Goal: Task Accomplishment & Management: Manage account settings

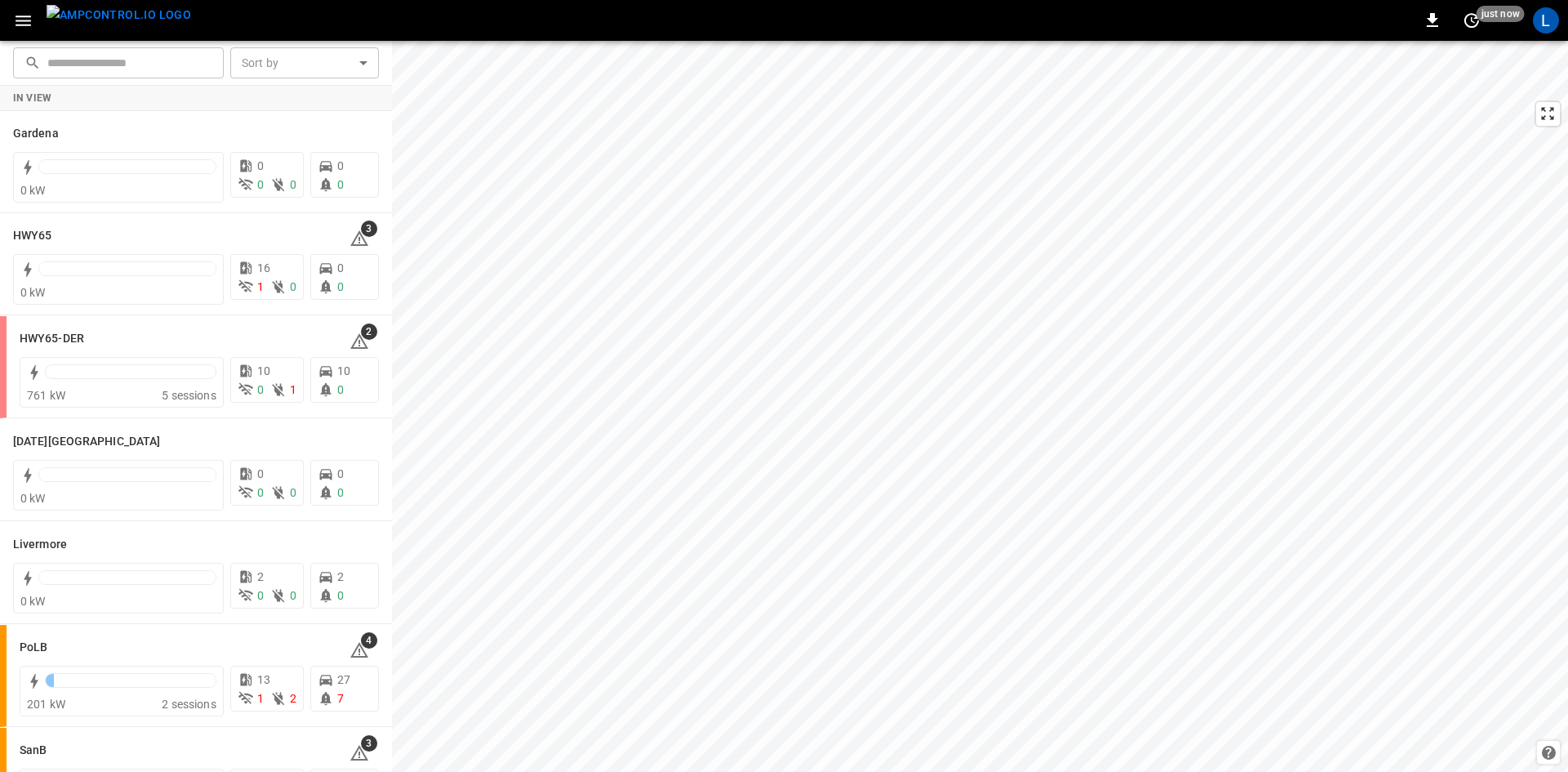
click at [16, 16] on icon "button" at bounding box center [23, 21] width 16 height 10
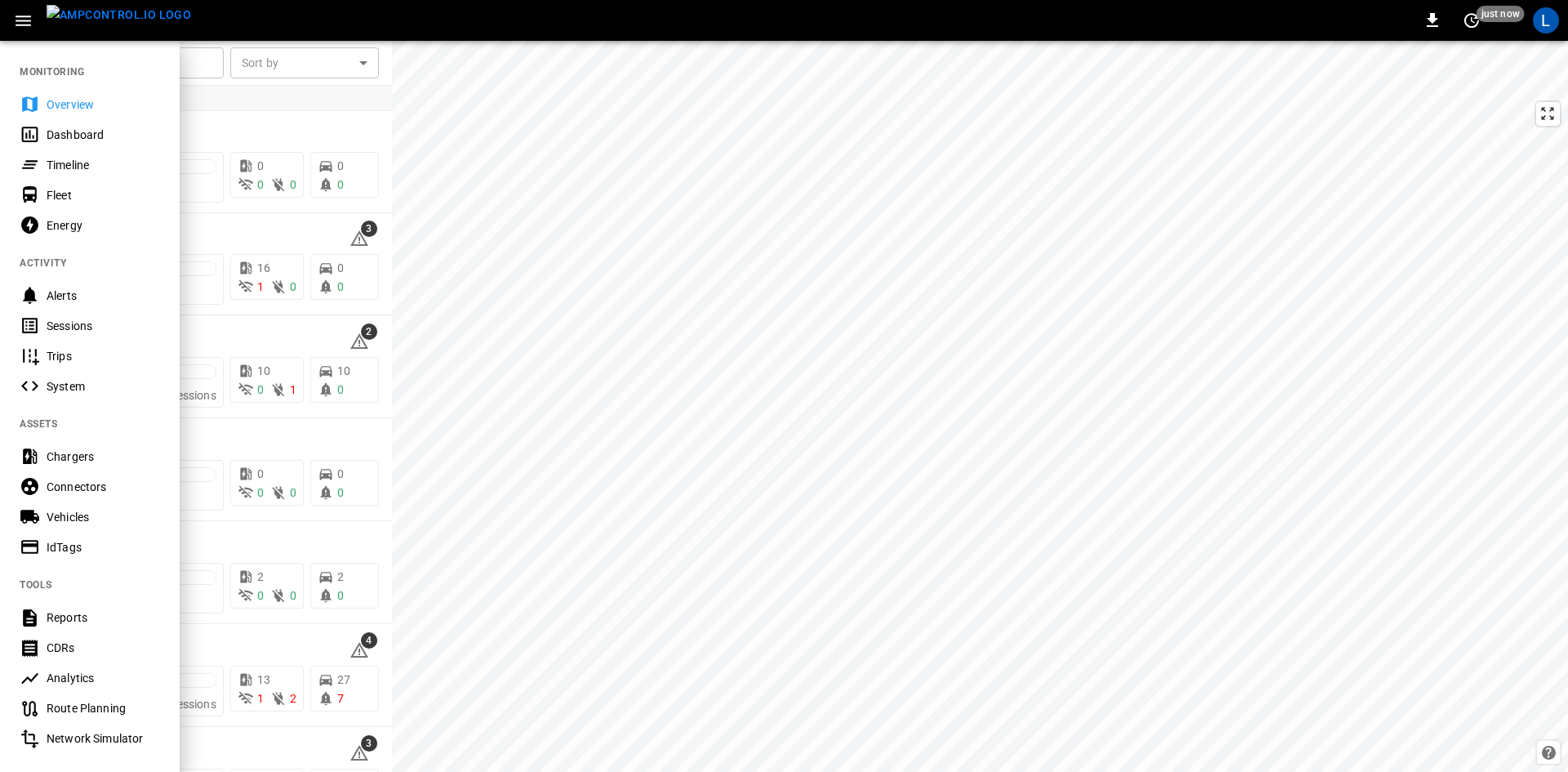
click at [66, 320] on div "Sessions" at bounding box center [103, 325] width 113 height 16
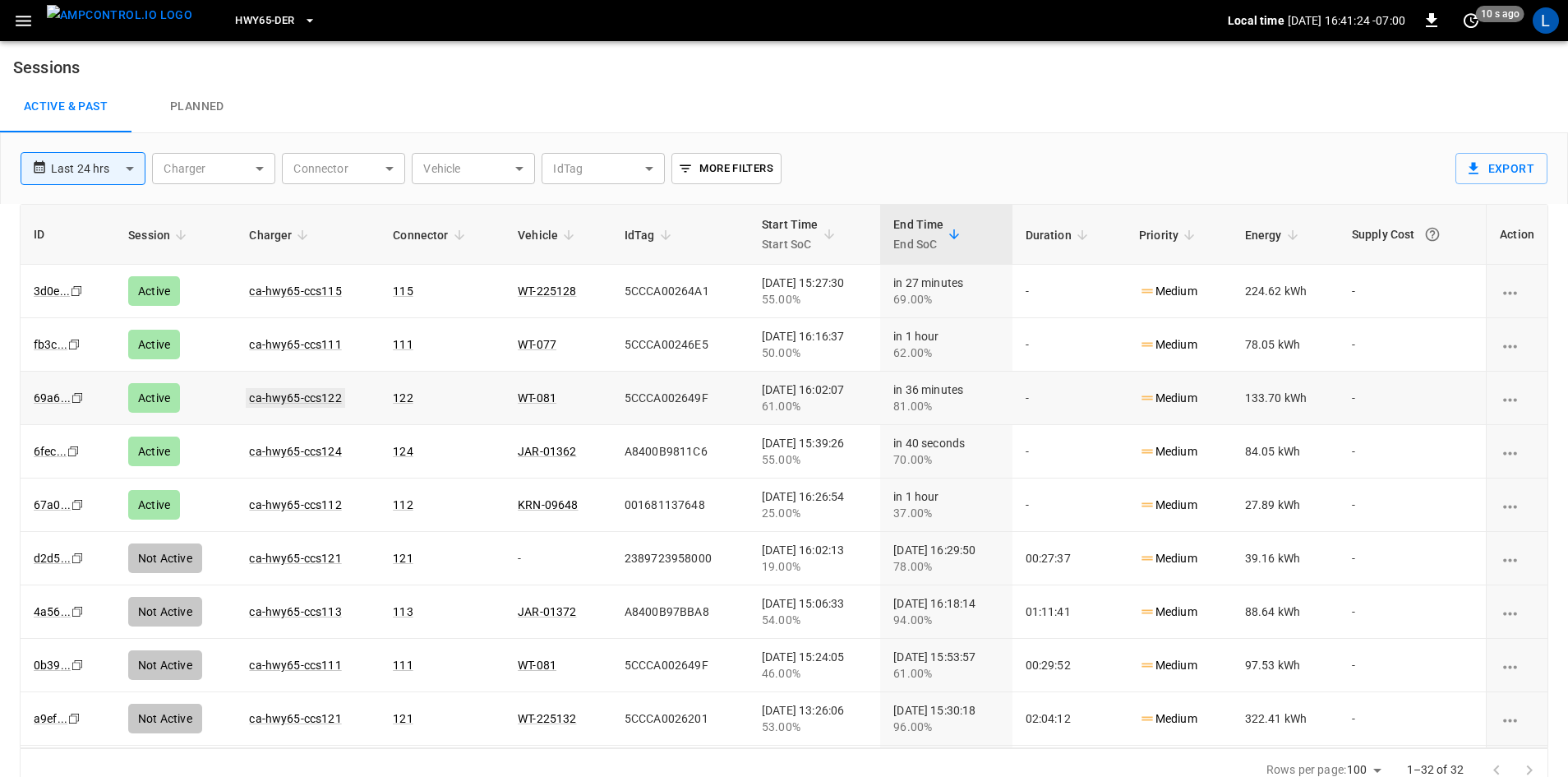
click at [290, 399] on link "ca-hwy65-ccs122" at bounding box center [294, 397] width 98 height 20
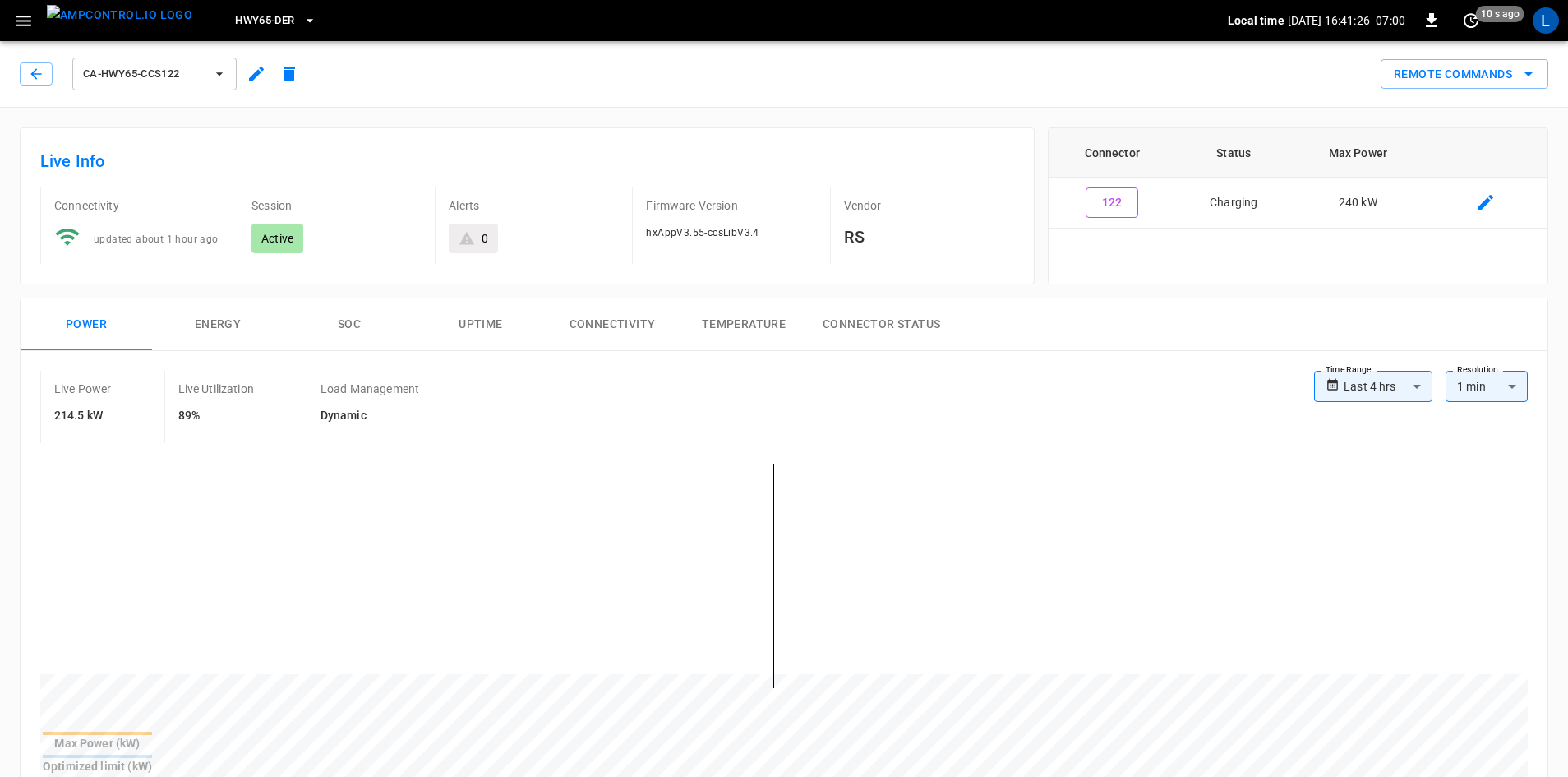
click at [344, 322] on button "SOC" at bounding box center [349, 325] width 131 height 52
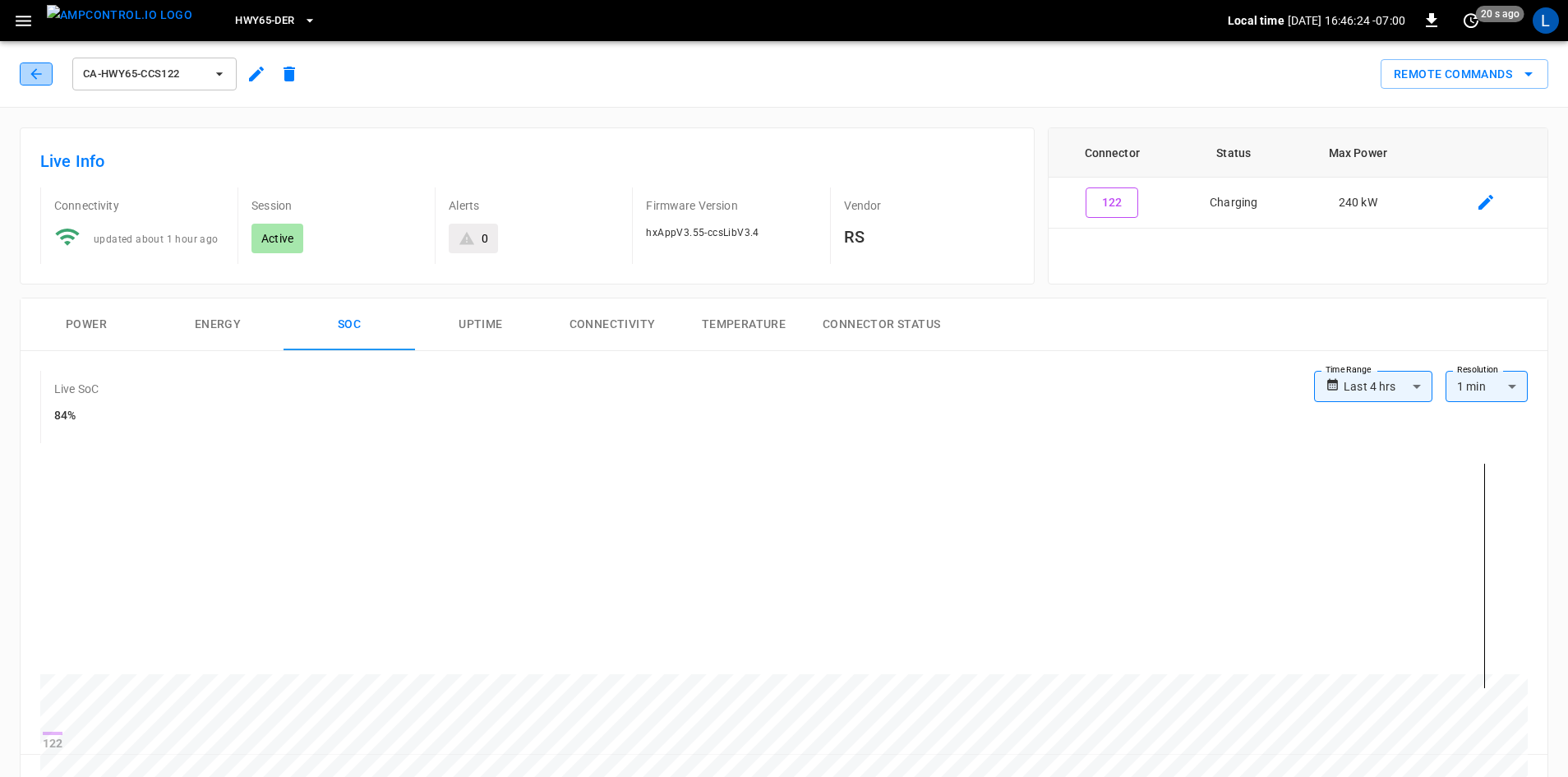
click at [30, 74] on icon "button" at bounding box center [36, 73] width 17 height 17
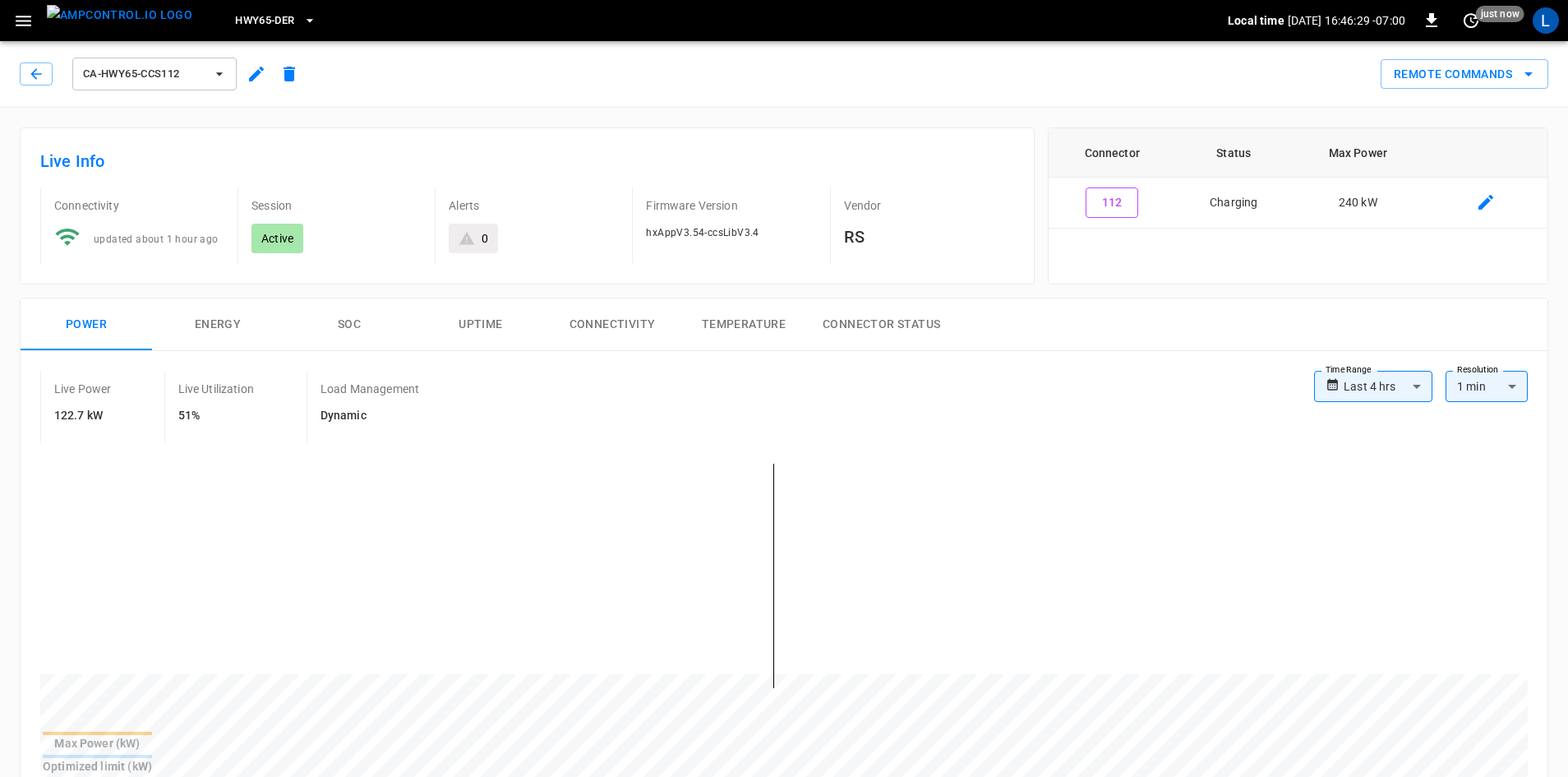
click at [350, 320] on button "SOC" at bounding box center [349, 325] width 131 height 52
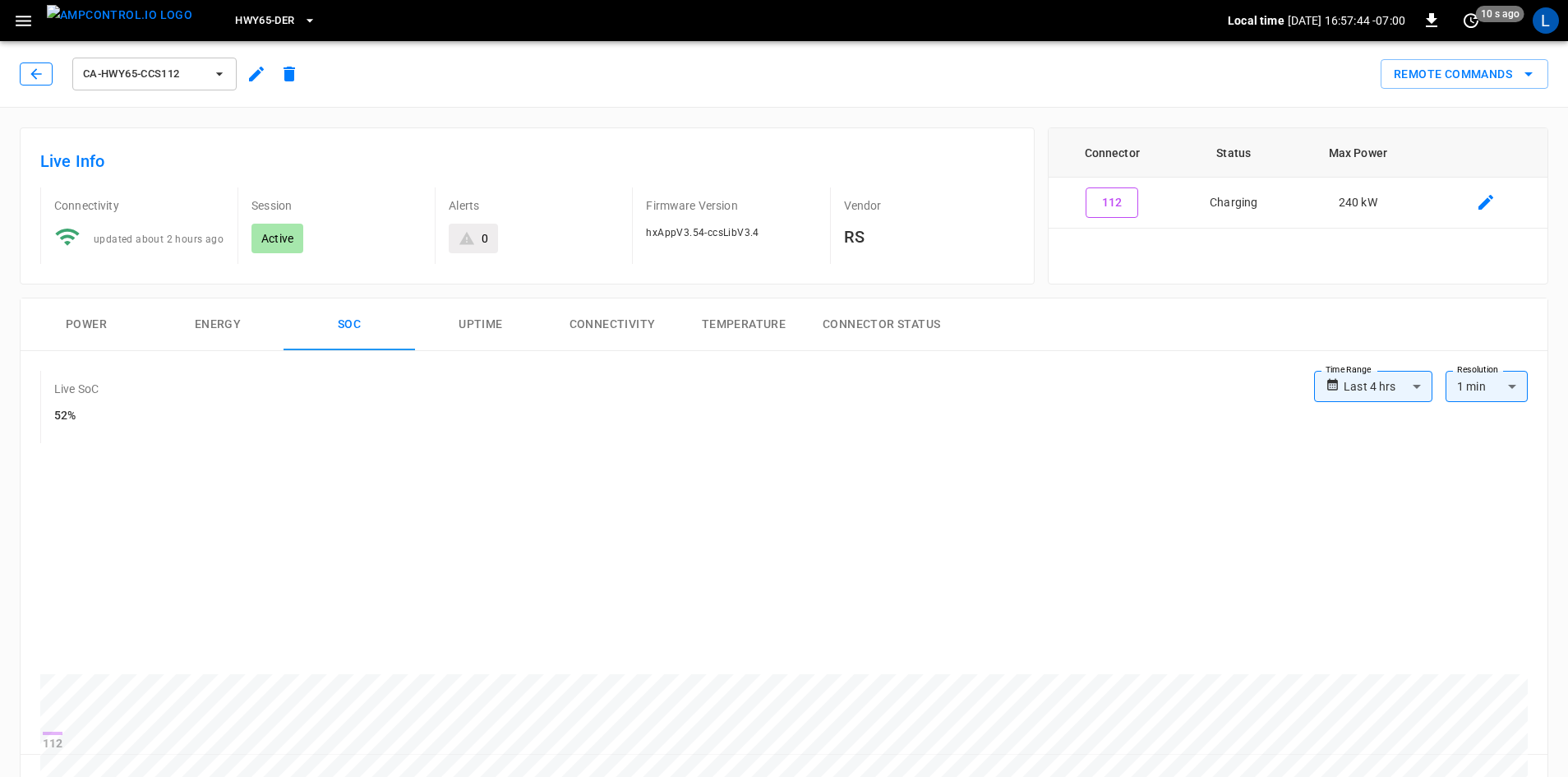
click at [31, 72] on icon "button" at bounding box center [36, 73] width 17 height 17
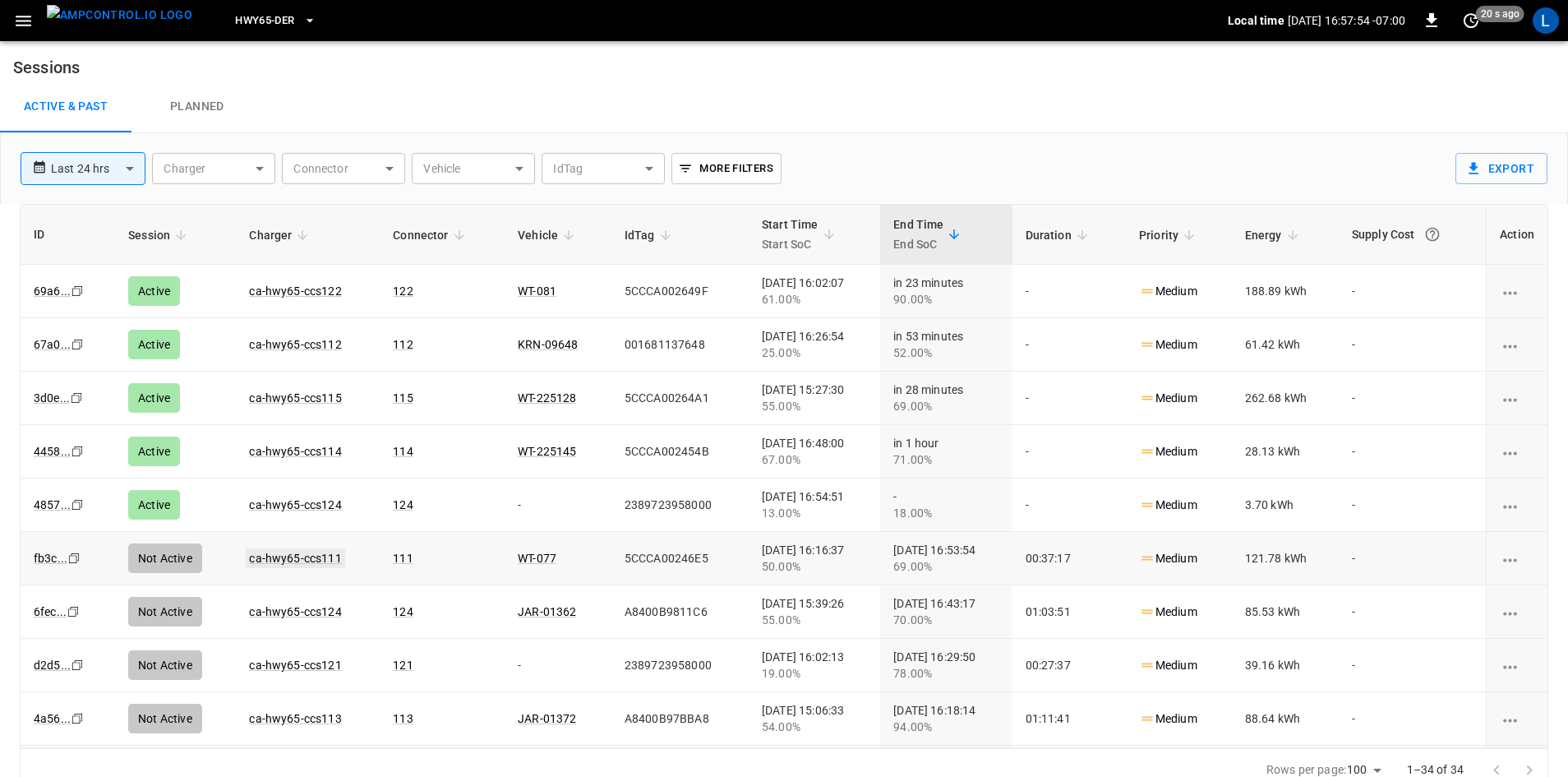
click at [313, 557] on link "ca-hwy65-ccs111" at bounding box center [294, 557] width 98 height 20
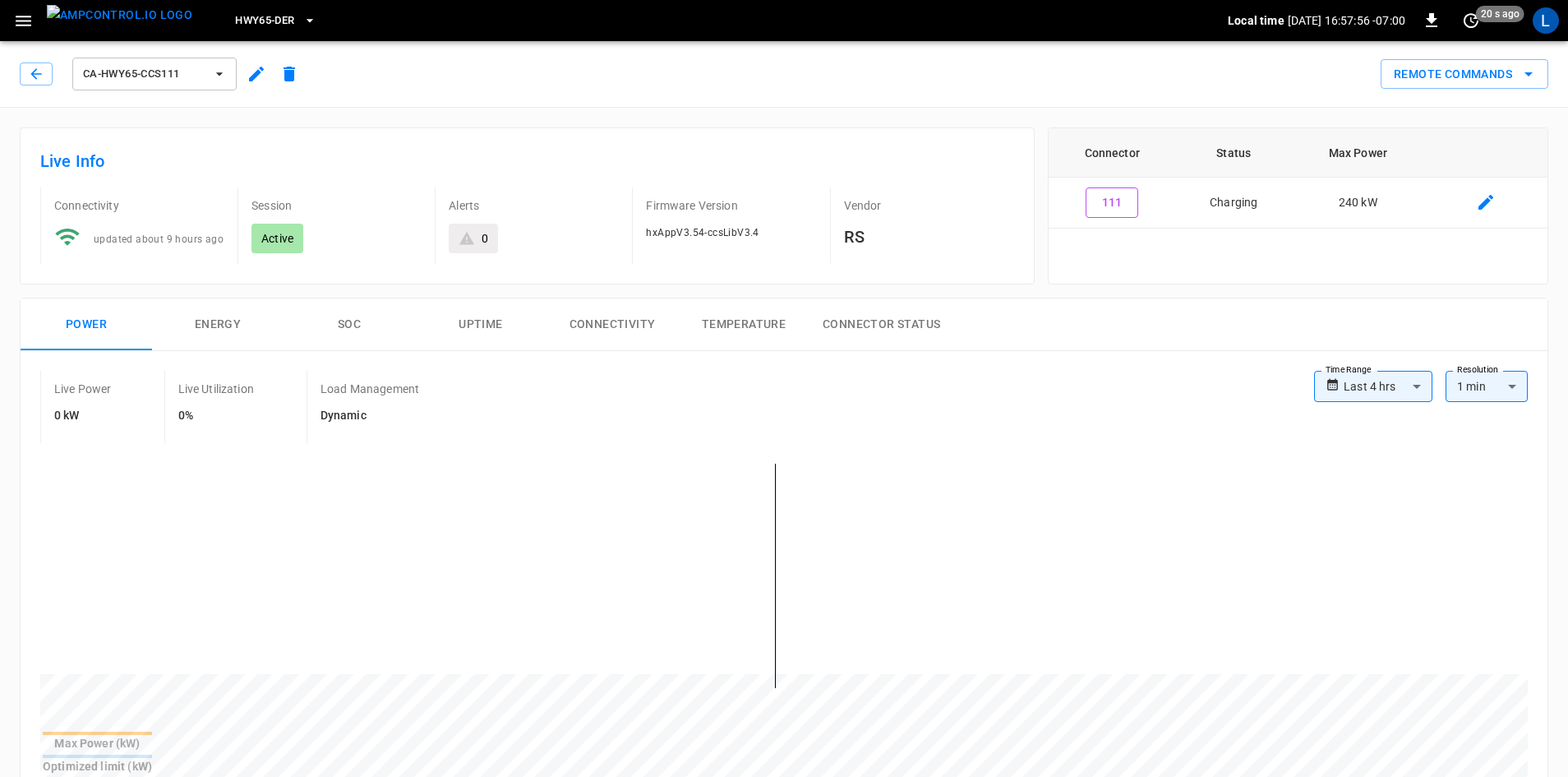
click at [343, 329] on button "SOC" at bounding box center [349, 325] width 131 height 52
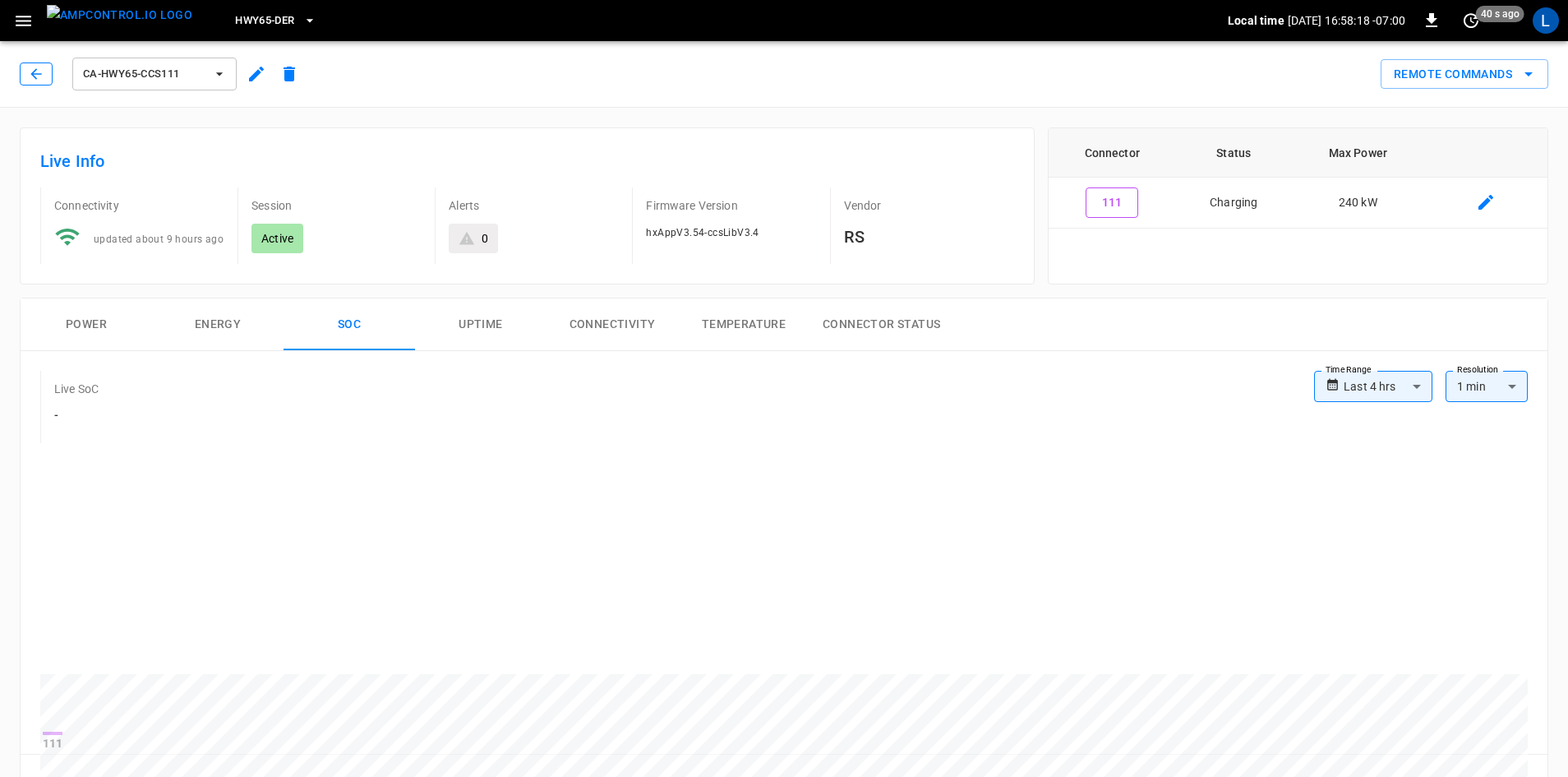
click at [24, 75] on button "button" at bounding box center [37, 74] width 33 height 23
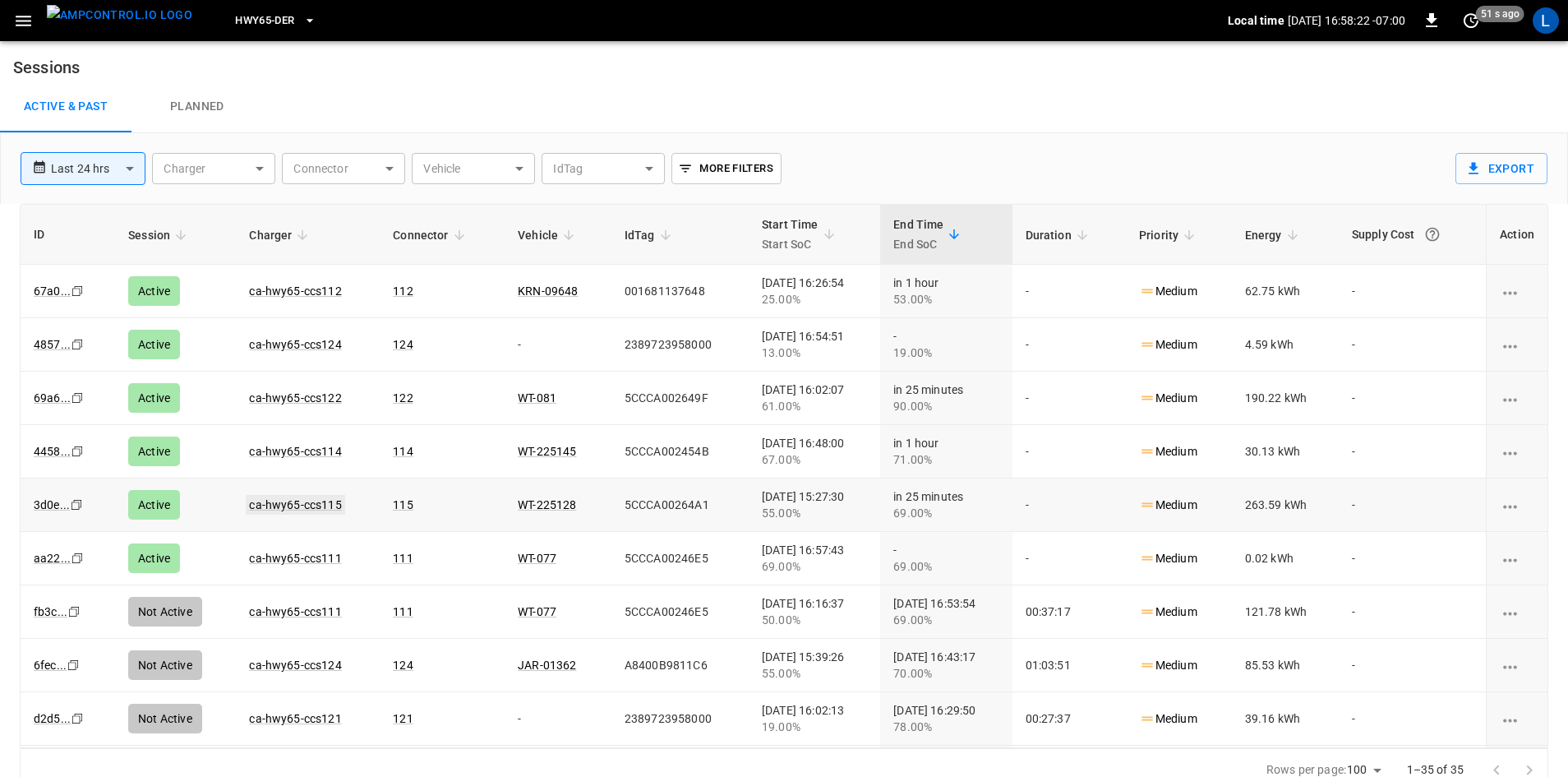
click at [314, 498] on link "ca-hwy65-ccs115" at bounding box center [294, 504] width 98 height 20
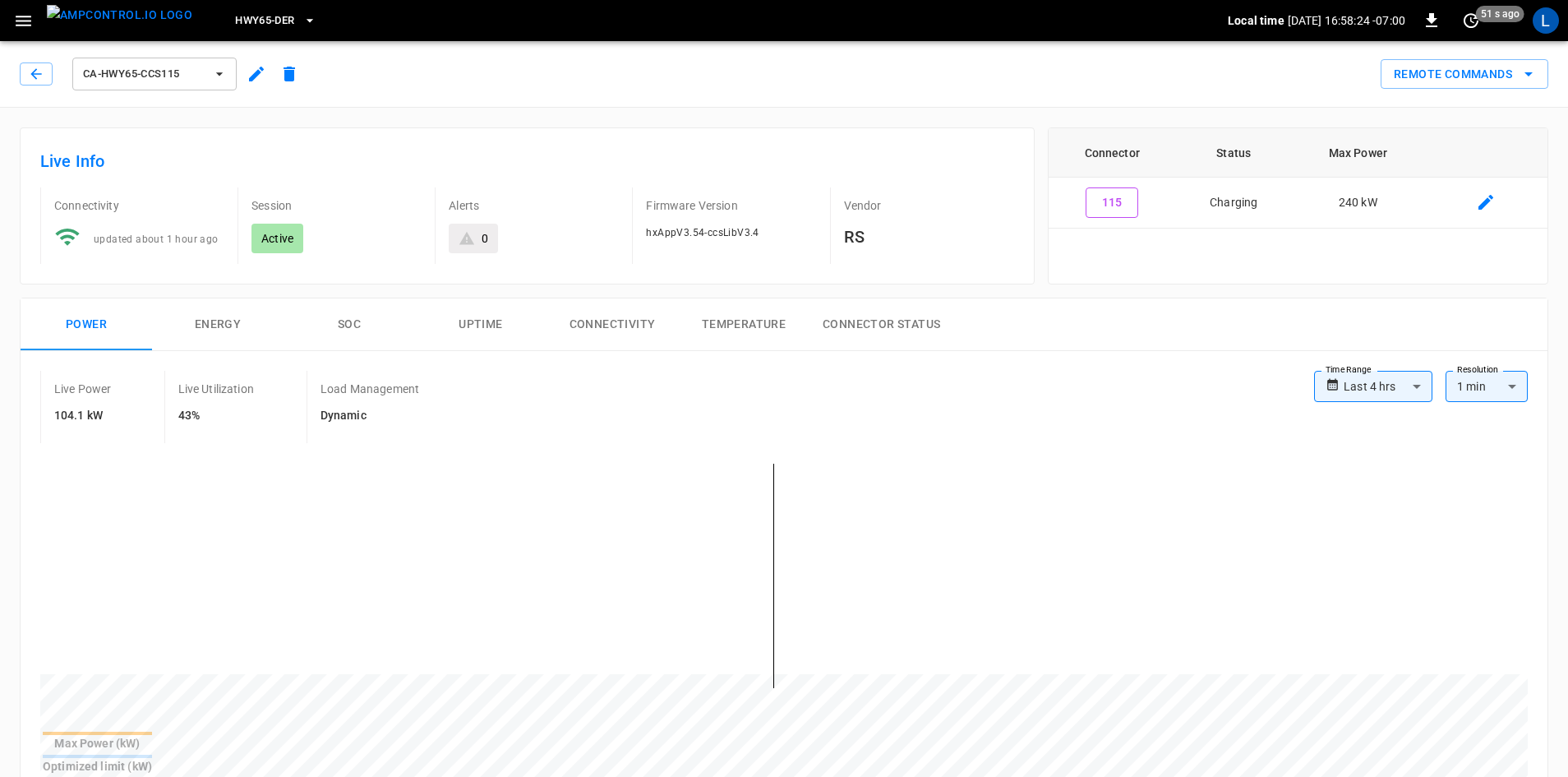
click at [357, 317] on button "SOC" at bounding box center [349, 325] width 131 height 52
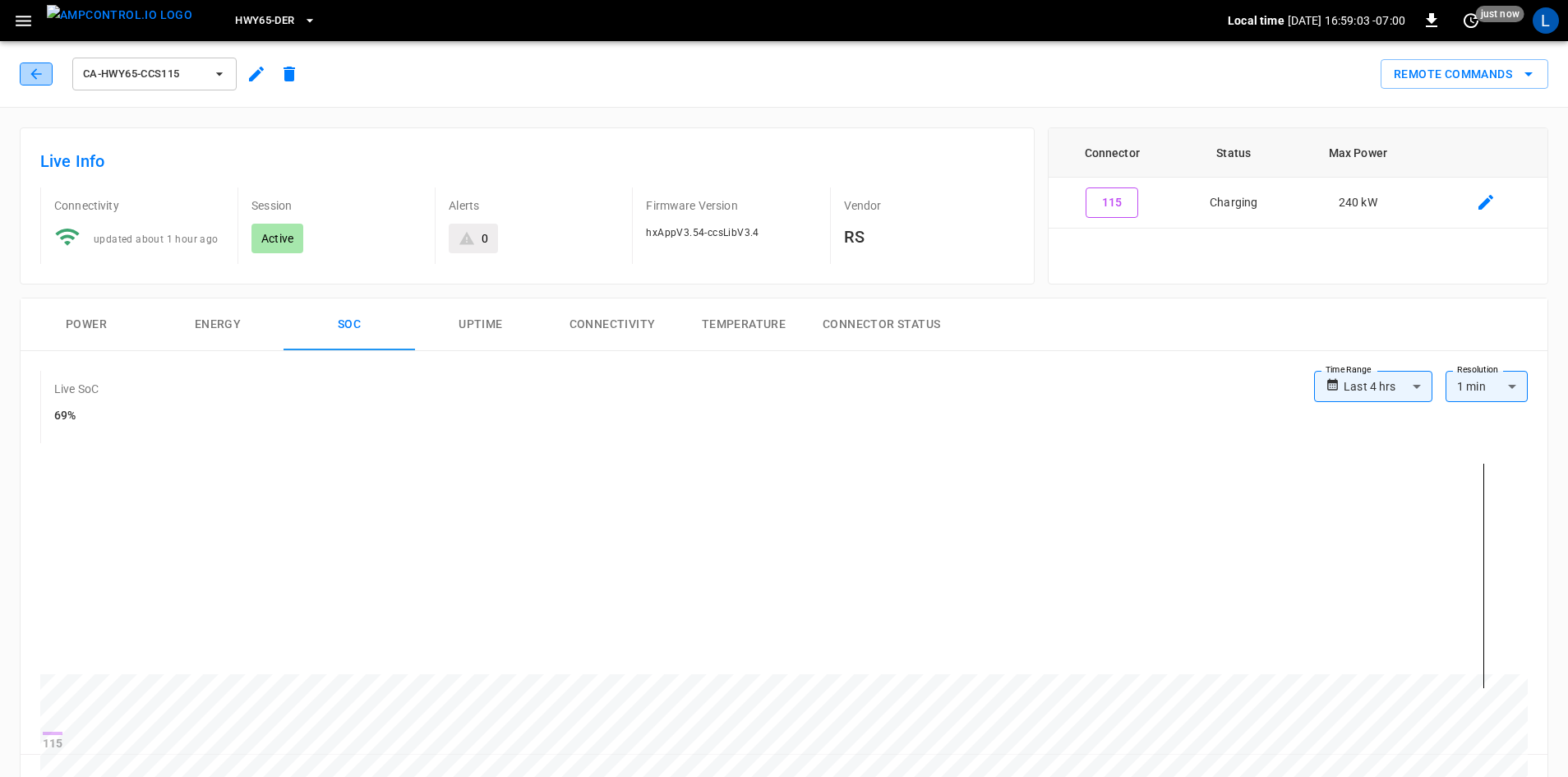
click at [38, 74] on icon "button" at bounding box center [36, 73] width 10 height 10
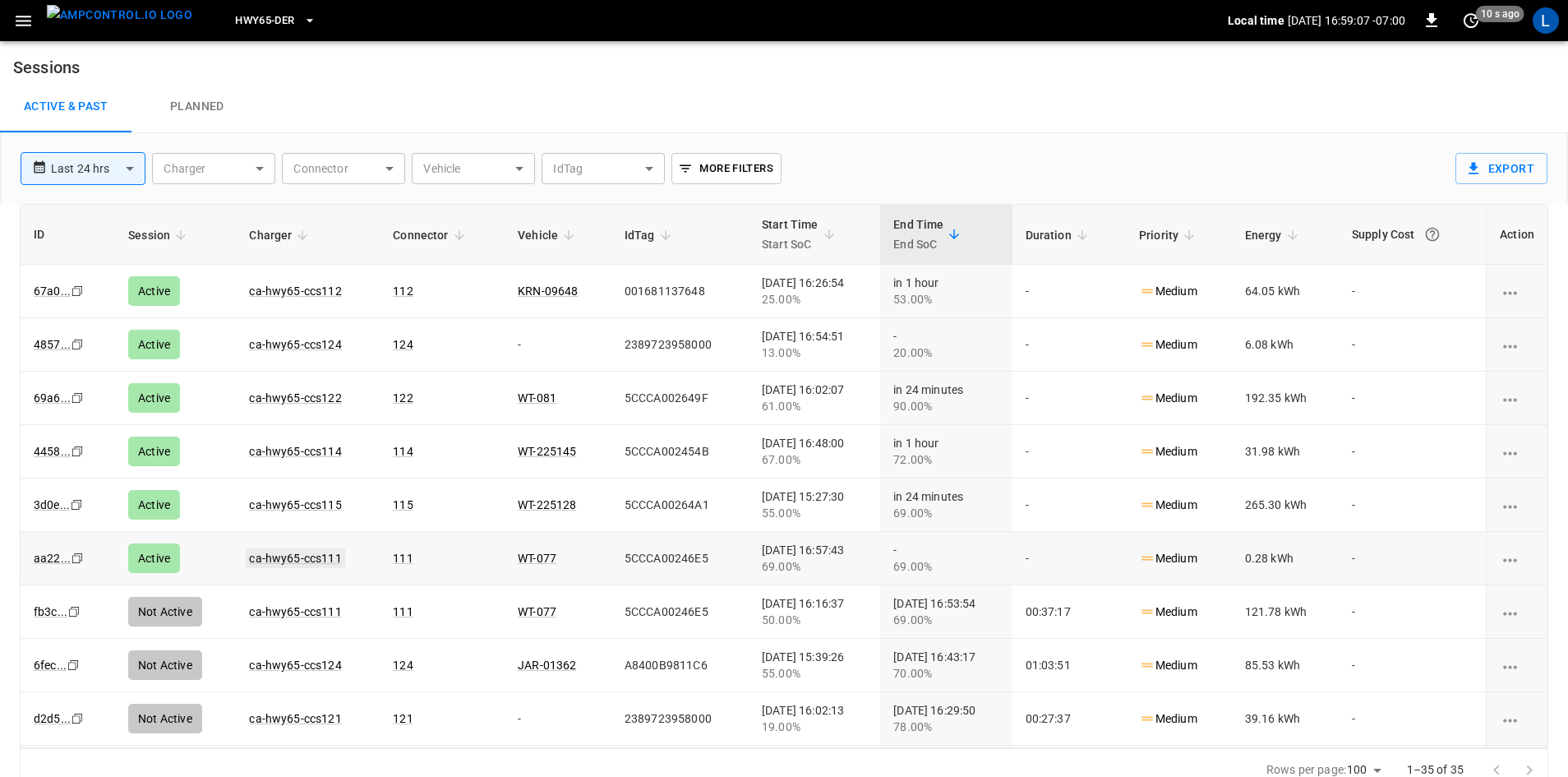
click at [309, 560] on link "ca-hwy65-ccs111" at bounding box center [294, 557] width 98 height 20
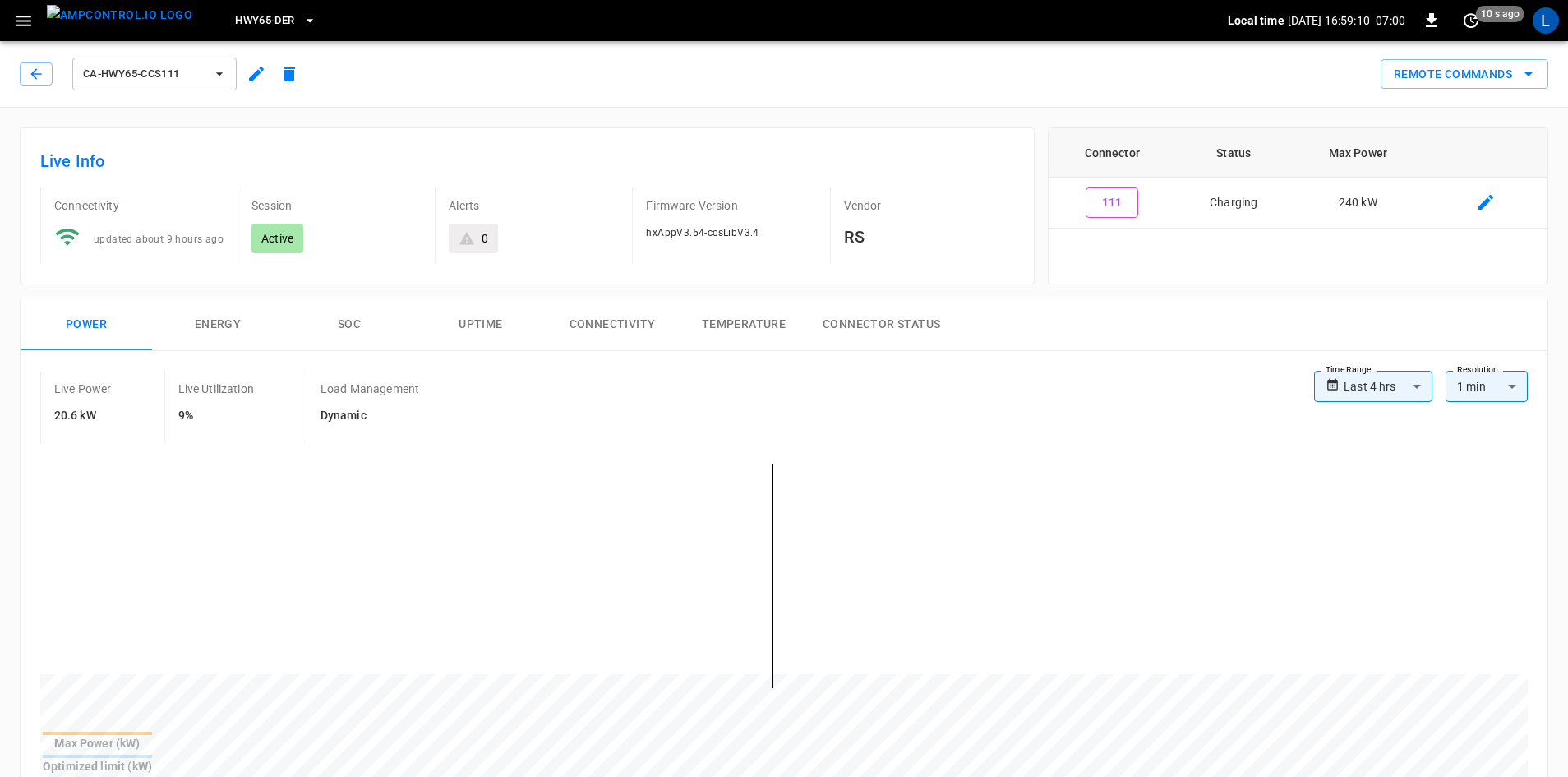
click at [341, 326] on button "SOC" at bounding box center [349, 325] width 131 height 52
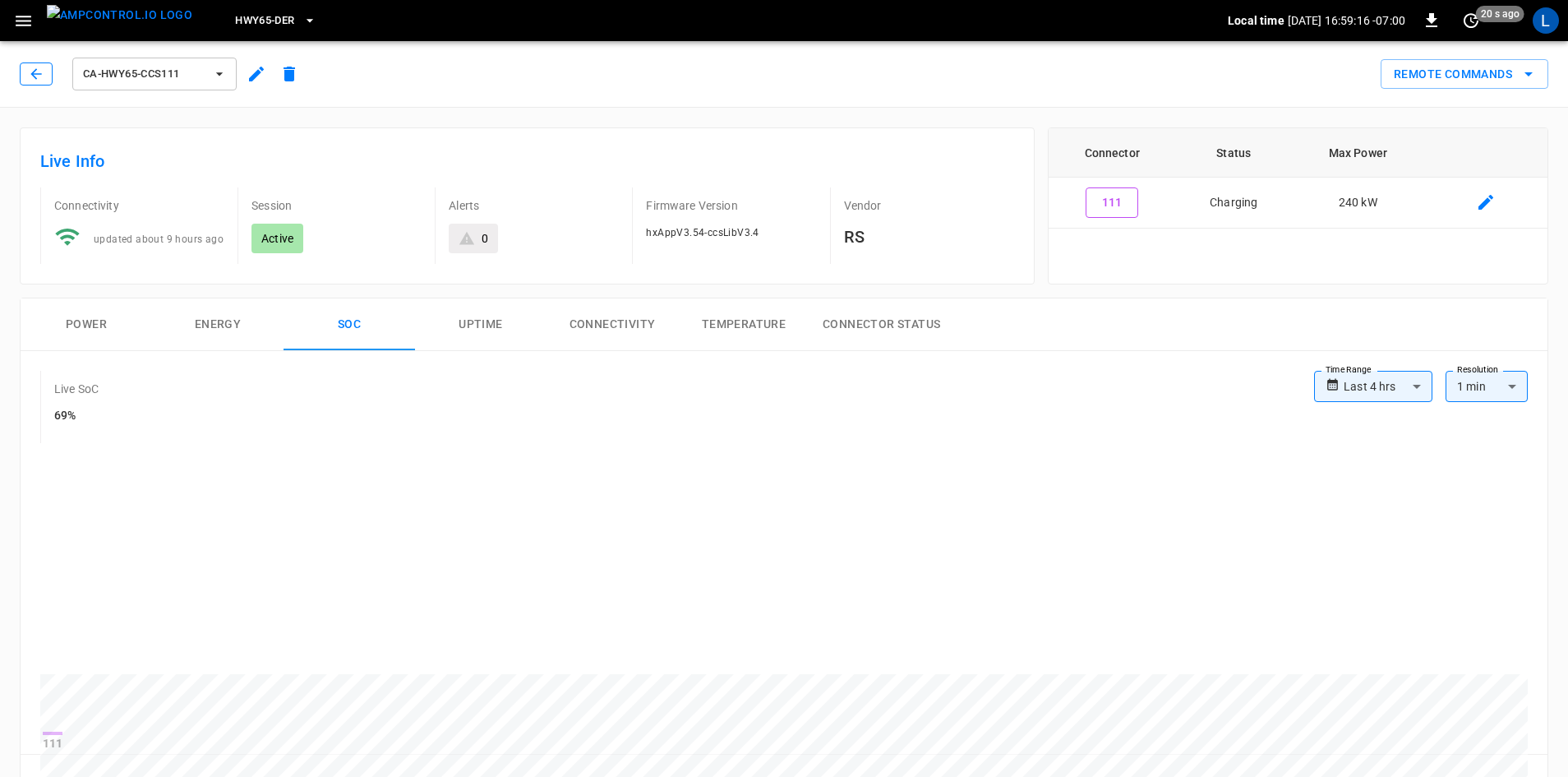
click at [39, 66] on icon "button" at bounding box center [36, 73] width 17 height 17
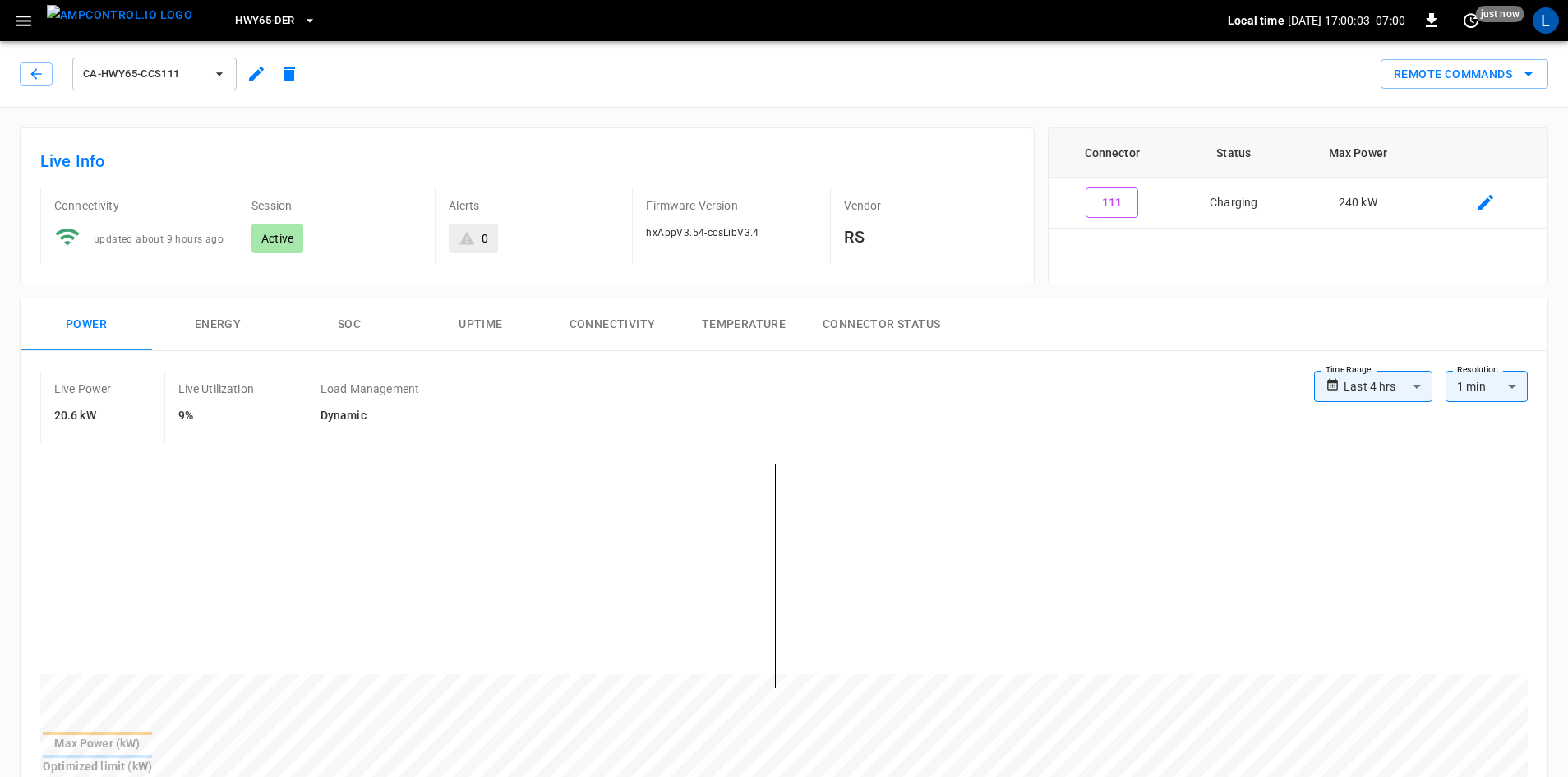
click at [37, 62] on div "ca-hwy65-ccs111" at bounding box center [163, 73] width 286 height 39
click at [40, 71] on icon "button" at bounding box center [36, 73] width 17 height 17
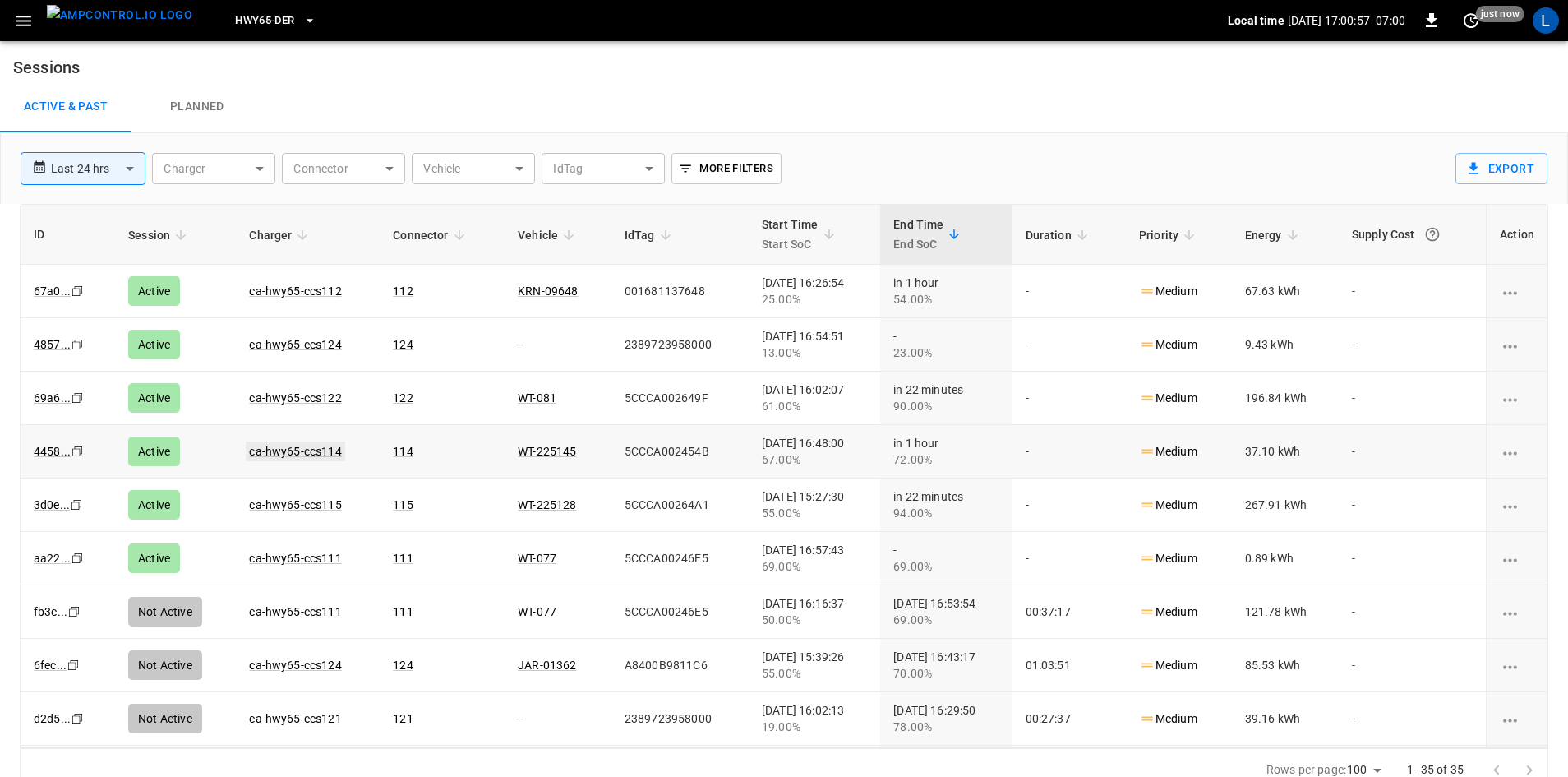
click at [285, 453] on link "ca-hwy65-ccs114" at bounding box center [294, 451] width 98 height 20
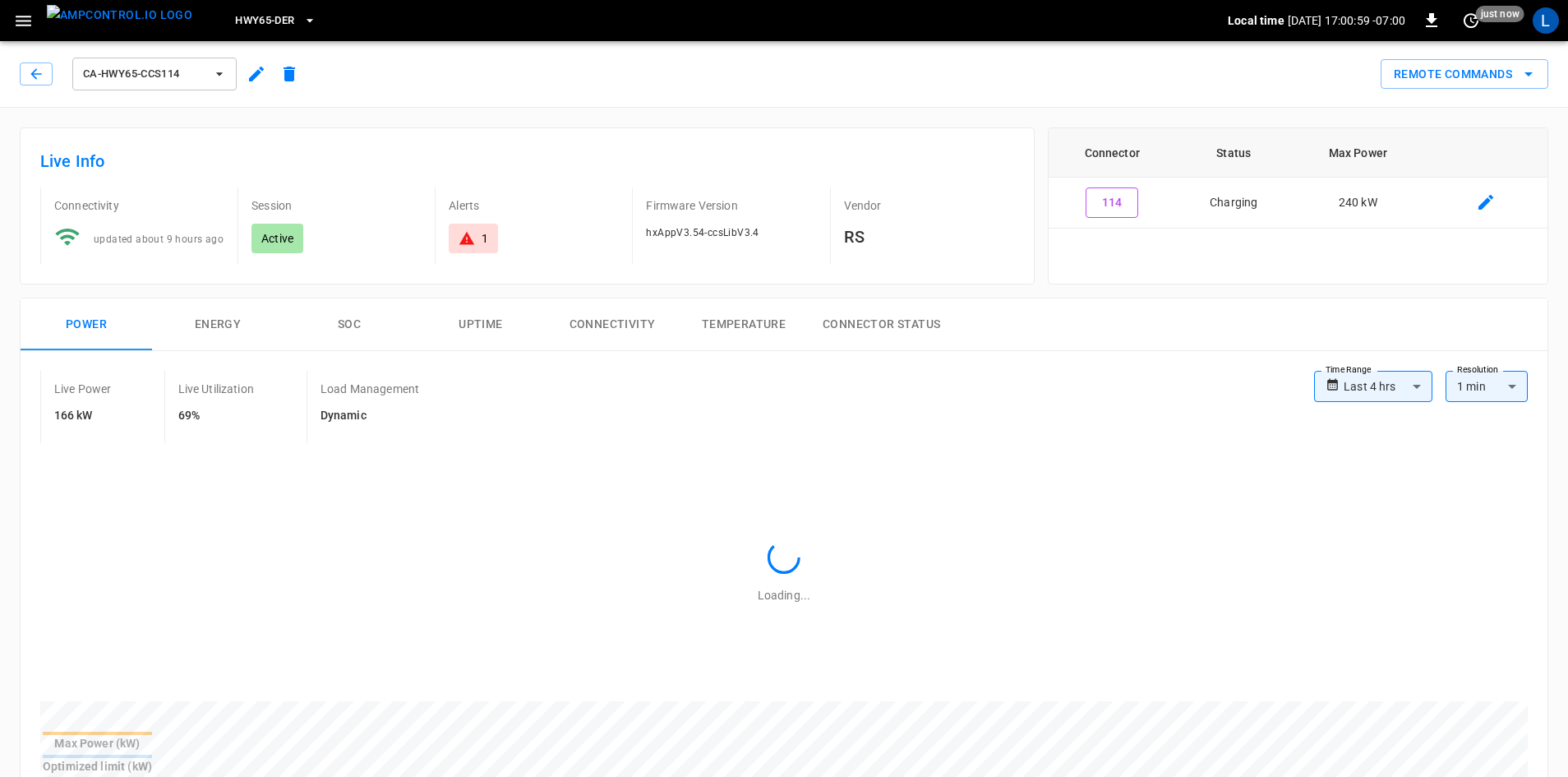
click at [343, 327] on button "SOC" at bounding box center [349, 325] width 131 height 52
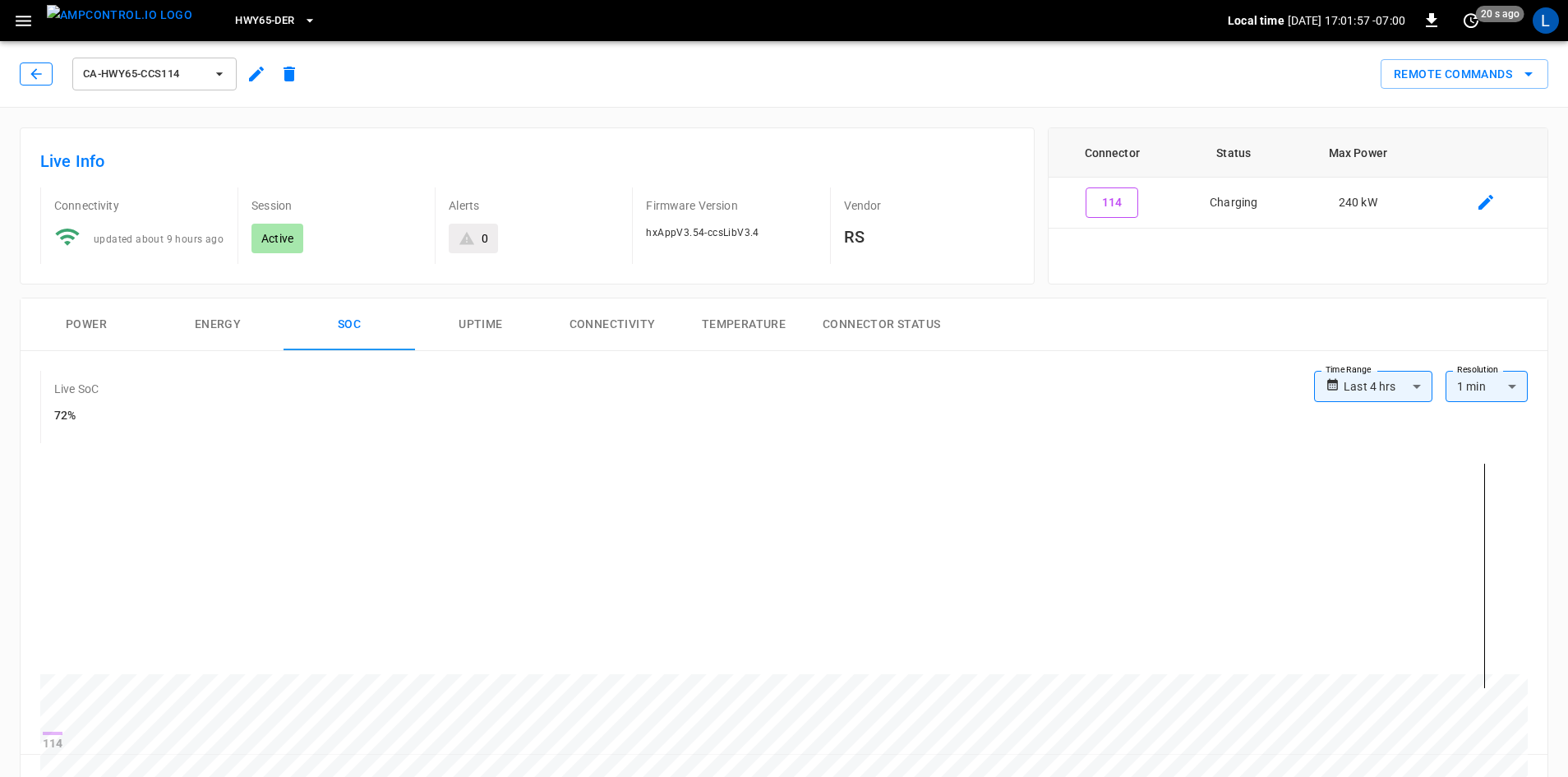
click at [22, 73] on button "button" at bounding box center [37, 74] width 33 height 23
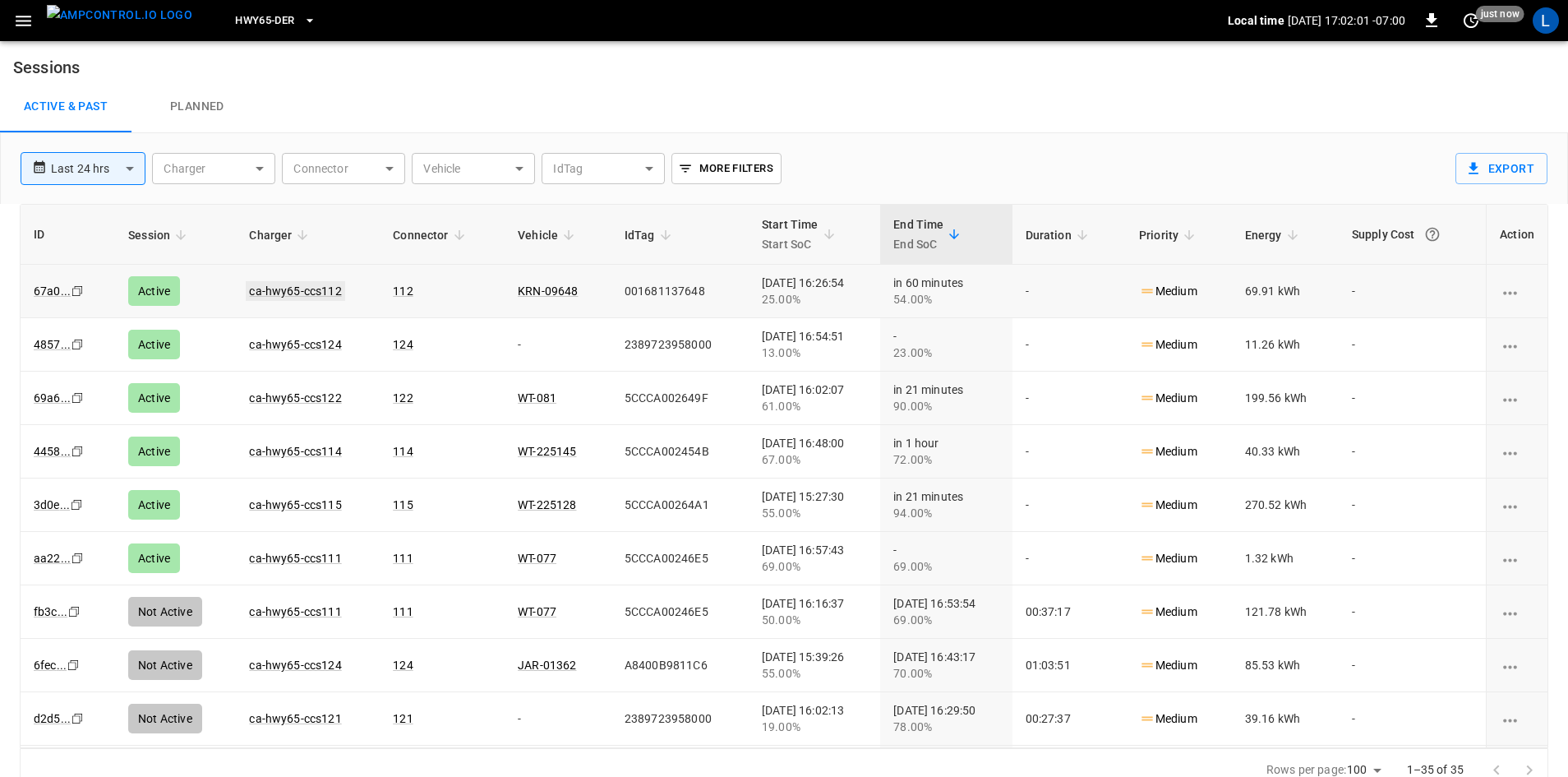
click at [294, 293] on link "ca-hwy65-ccs112" at bounding box center [294, 291] width 98 height 20
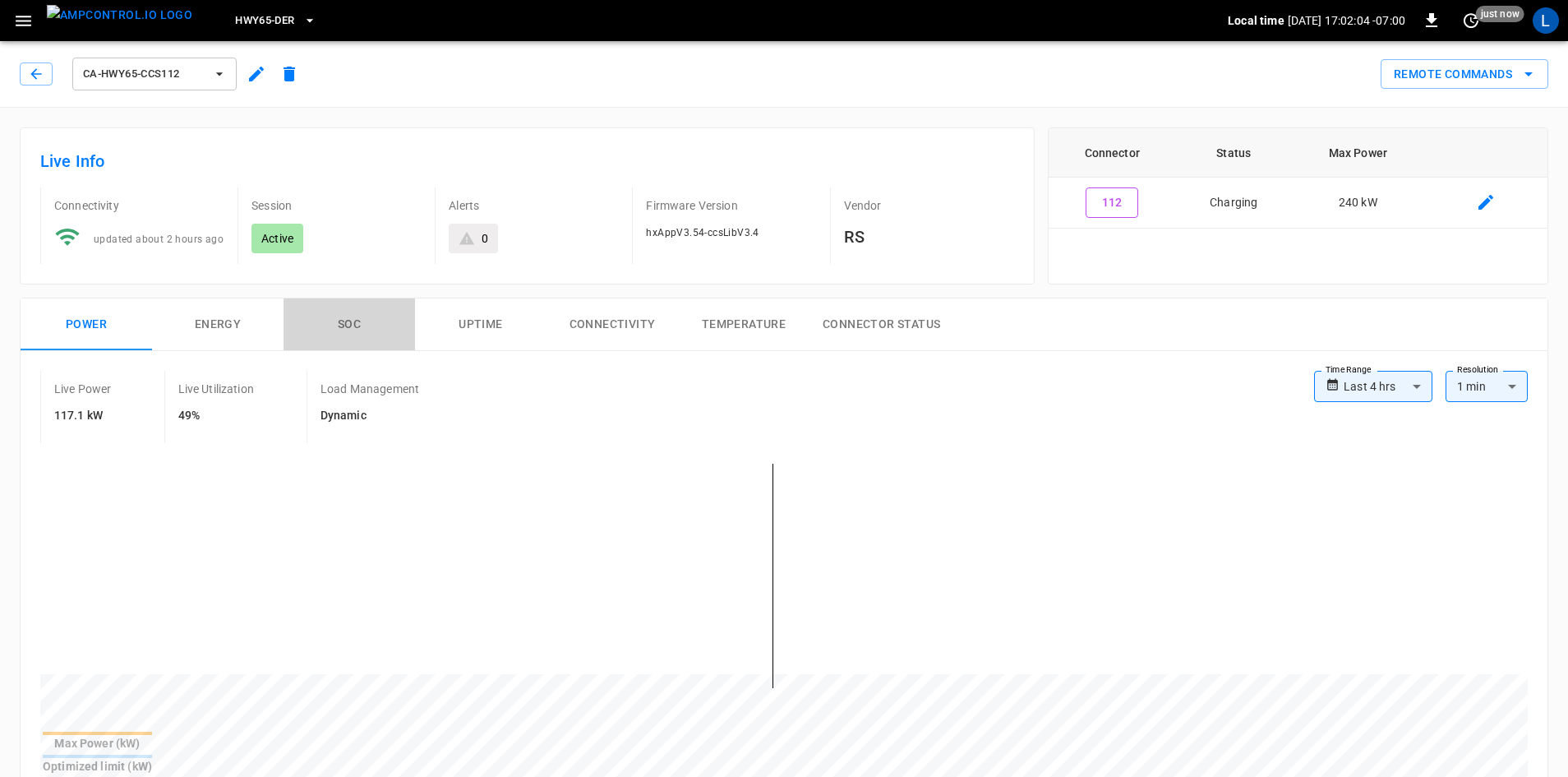
click at [336, 321] on button "SOC" at bounding box center [349, 325] width 131 height 52
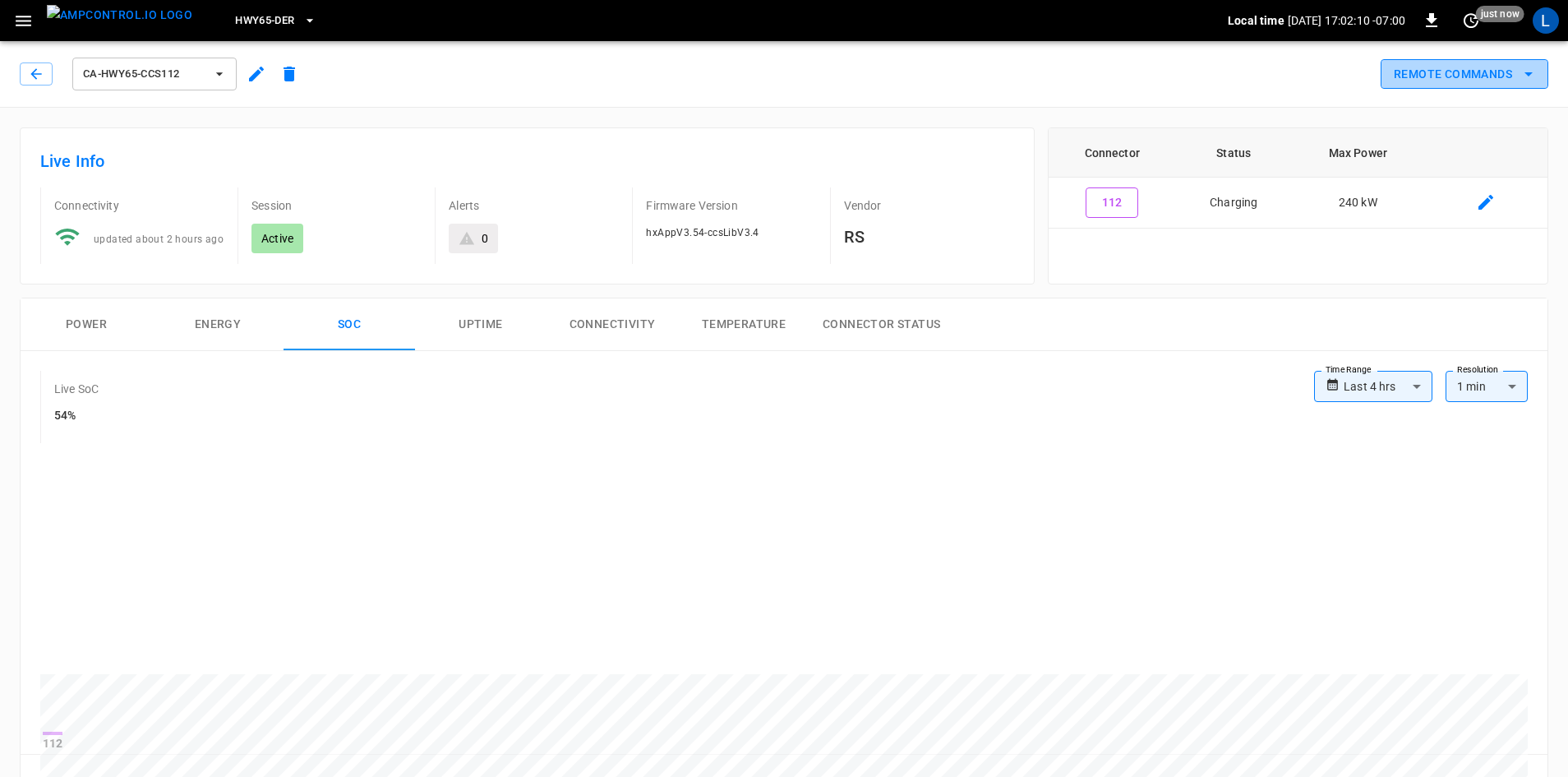
click at [1537, 77] on icon "remote commands options" at bounding box center [1528, 74] width 20 height 20
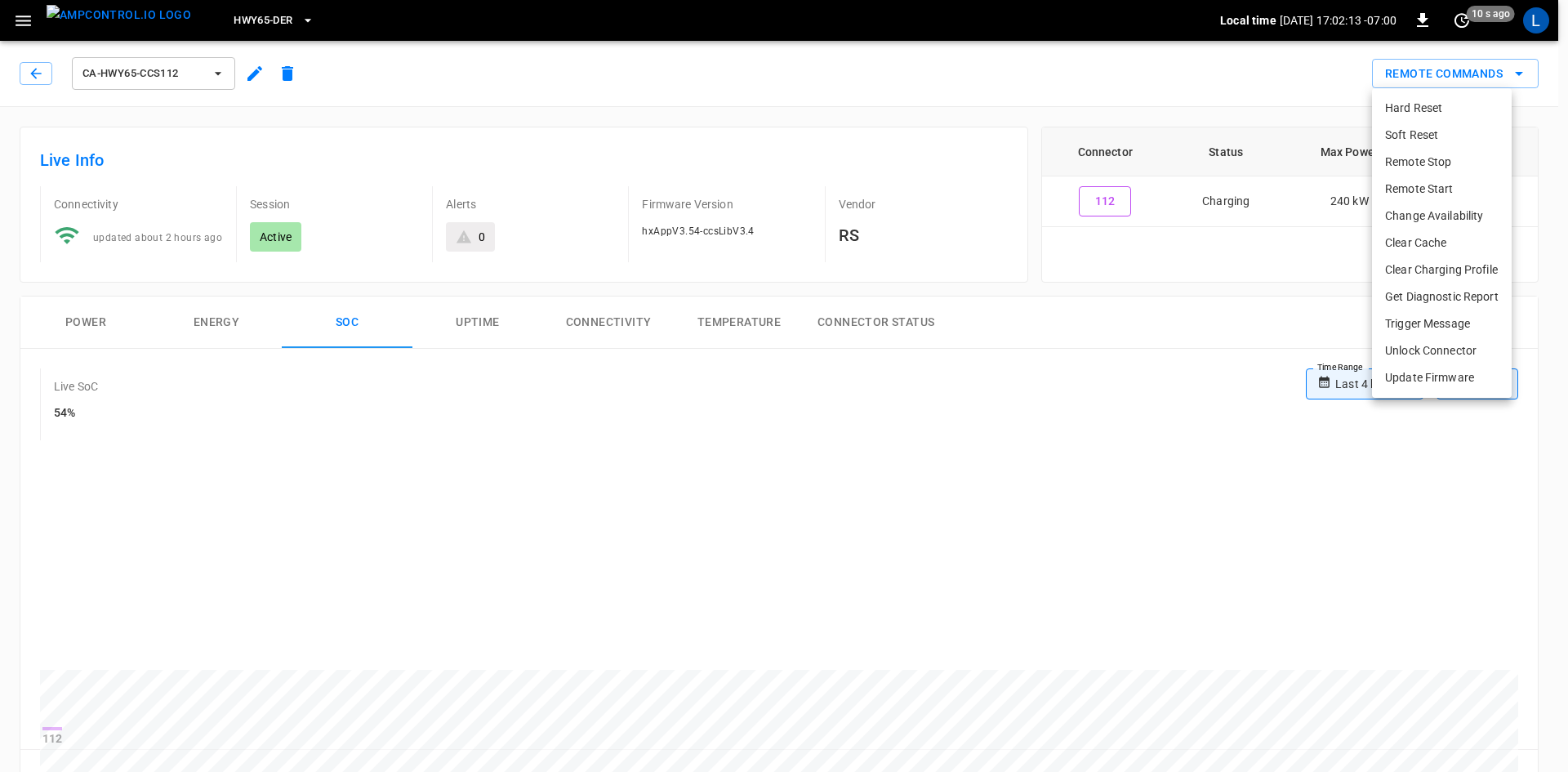
click at [1527, 80] on div at bounding box center [784, 386] width 1568 height 772
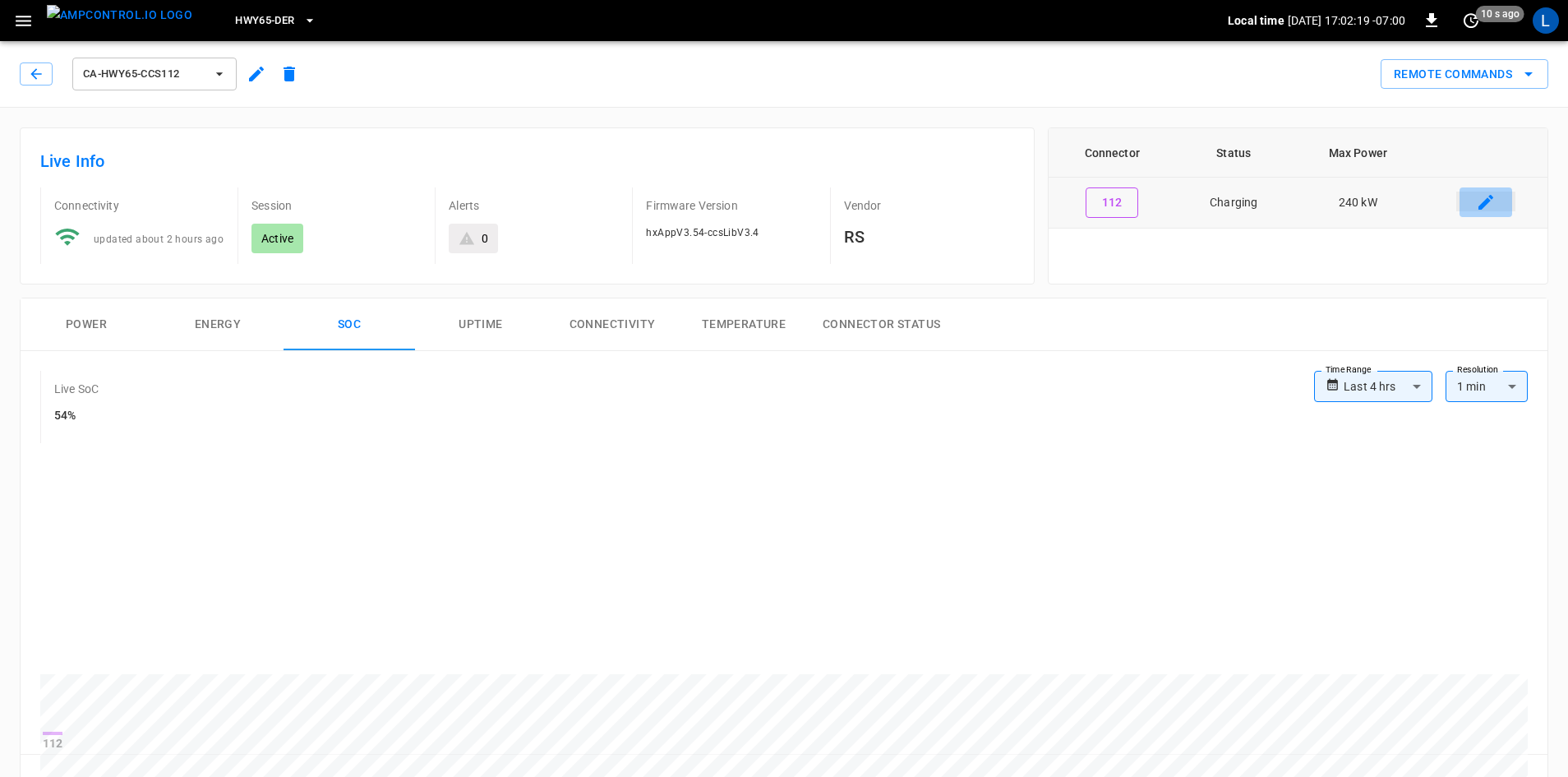
click at [1474, 198] on button "connector table" at bounding box center [1485, 202] width 52 height 30
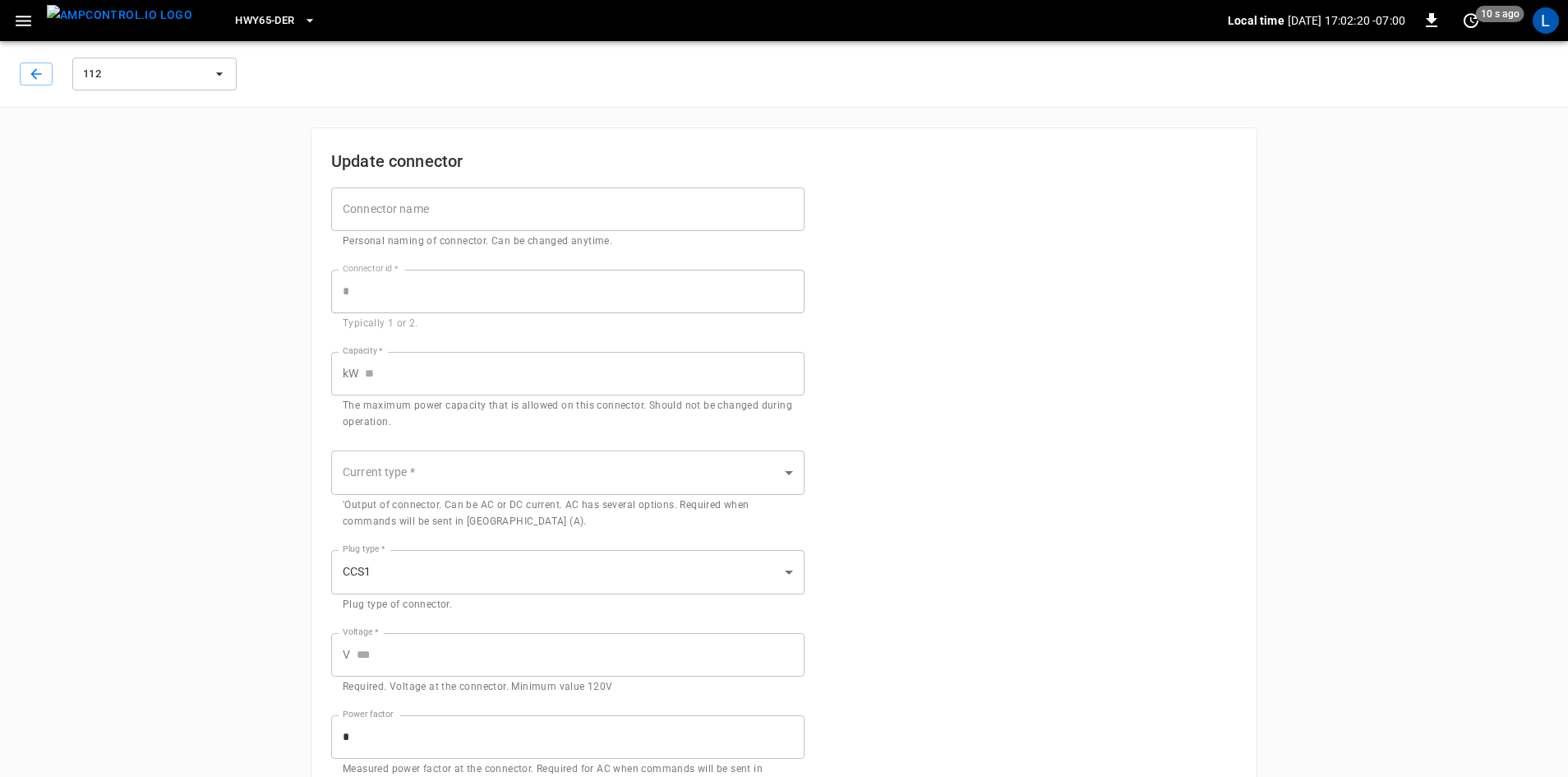
type input "***"
type input "**"
type input "***"
type input "*"
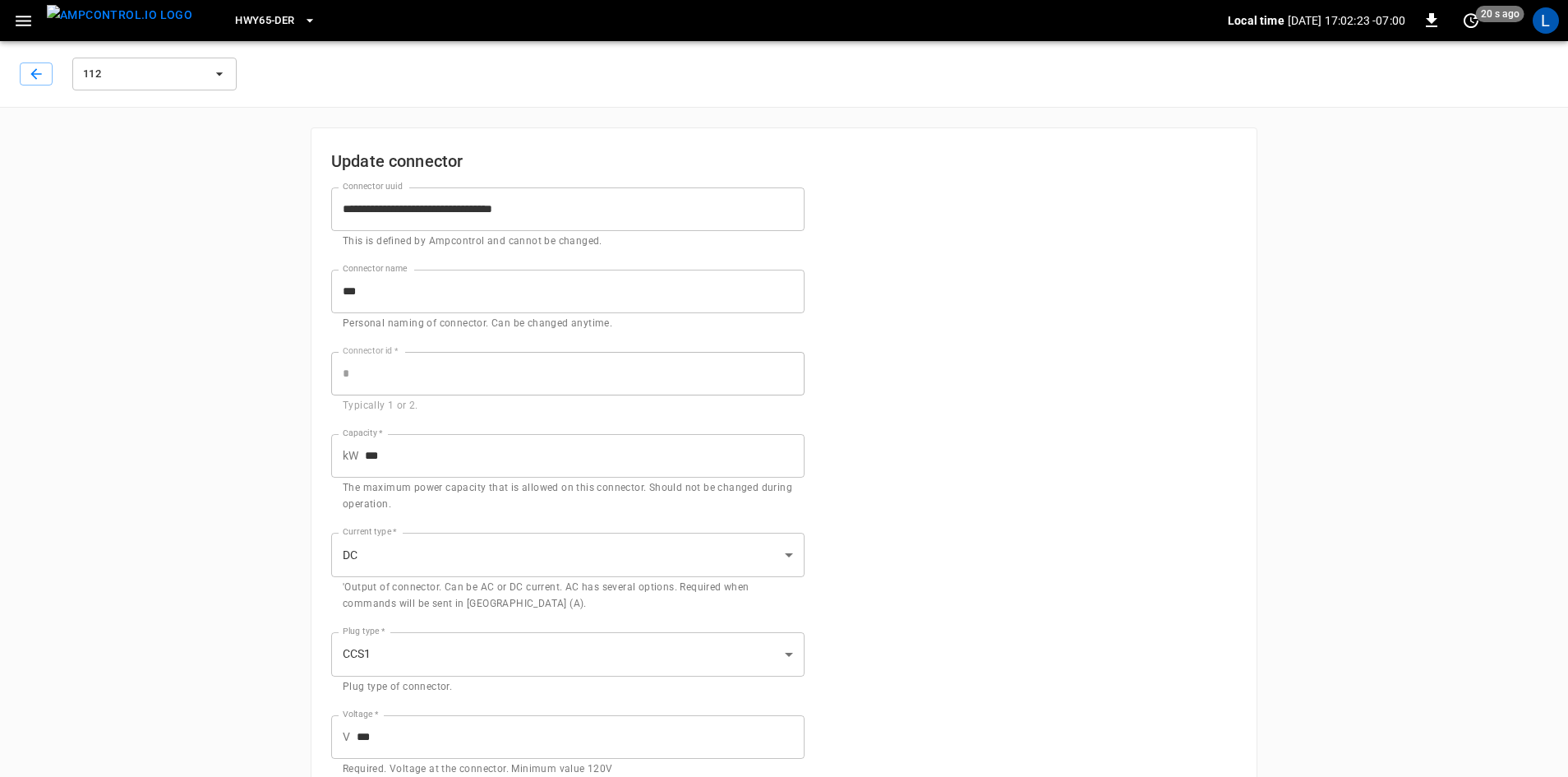
click at [25, 86] on div "112" at bounding box center [130, 73] width 220 height 39
click at [37, 71] on icon "button" at bounding box center [36, 73] width 17 height 17
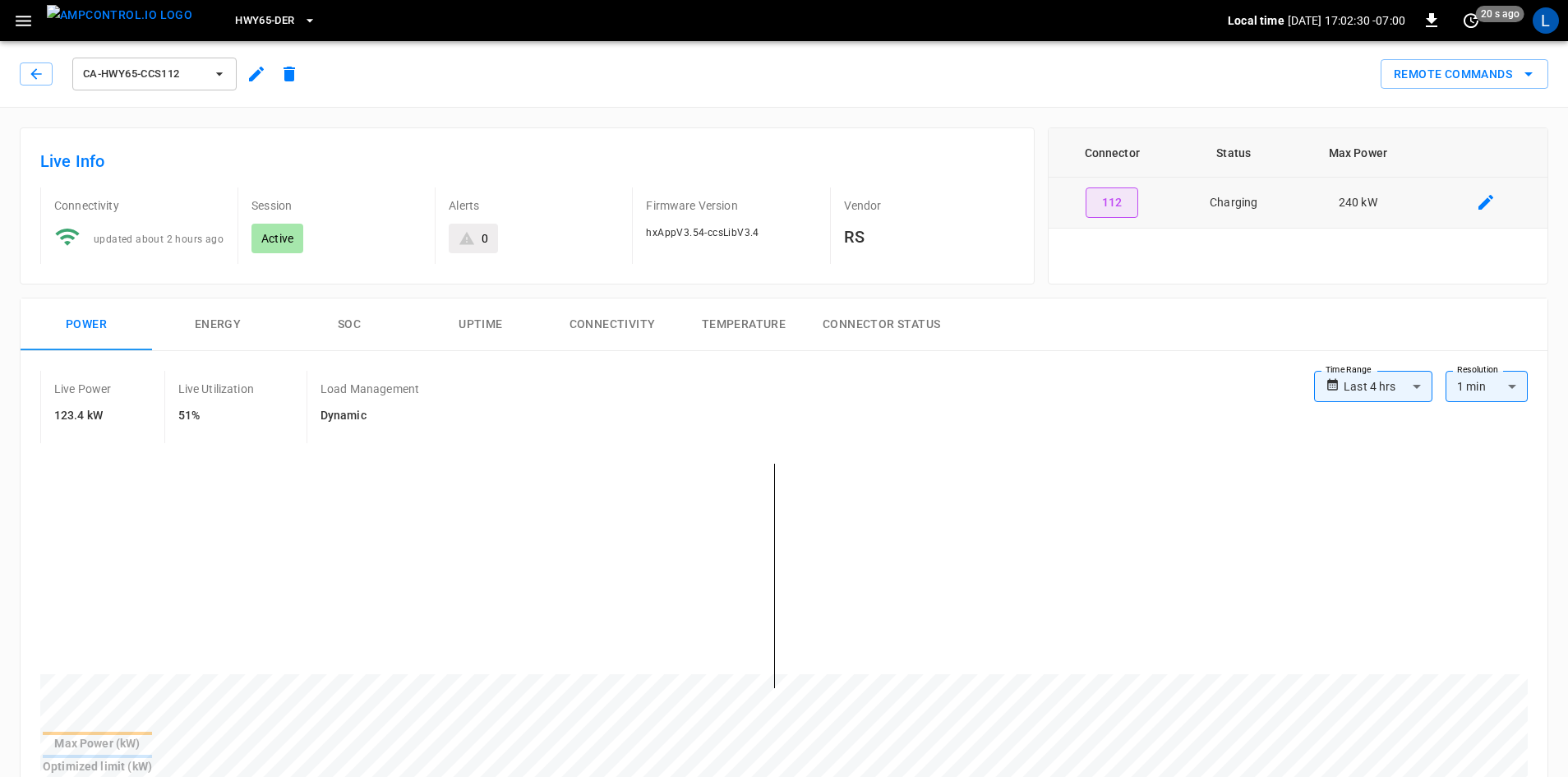
click at [1116, 204] on button "112" at bounding box center [1112, 202] width 52 height 30
type input "**********"
click at [1090, 235] on div "Connector Status Max Power 112 Charging 240 kW" at bounding box center [1297, 206] width 501 height 157
click at [1093, 233] on div "Connector Status Max Power 112 Charging 240 kW" at bounding box center [1297, 206] width 501 height 157
click at [1167, 145] on th "Connector" at bounding box center [1112, 152] width 127 height 50
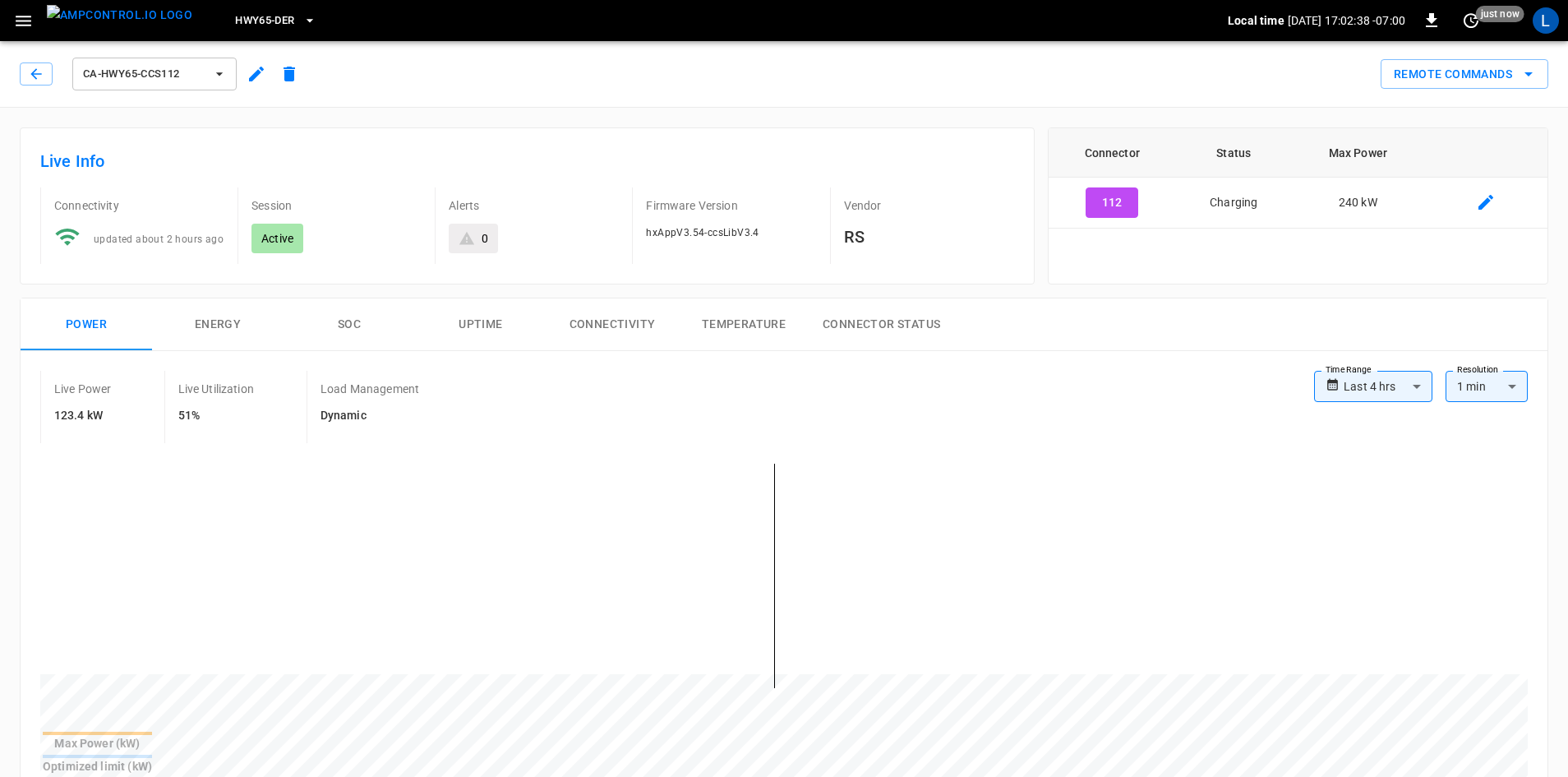
click at [876, 137] on div "Live Info Connectivity updated about 2 hours ago Session Active Alerts 0 Firmwa…" at bounding box center [527, 206] width 1014 height 157
click at [336, 321] on button "SOC" at bounding box center [349, 325] width 131 height 52
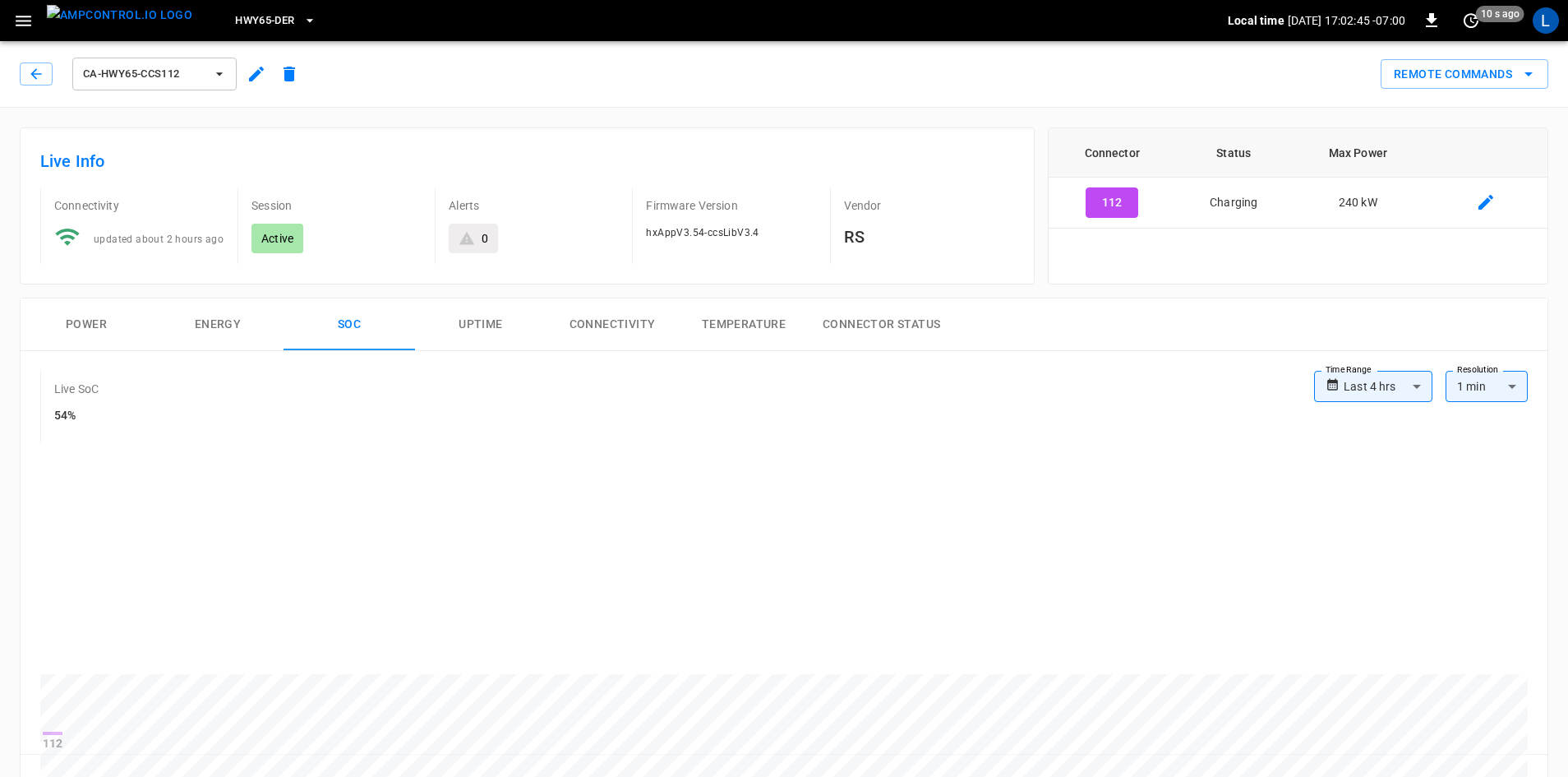
click at [80, 314] on button "Power" at bounding box center [86, 325] width 131 height 52
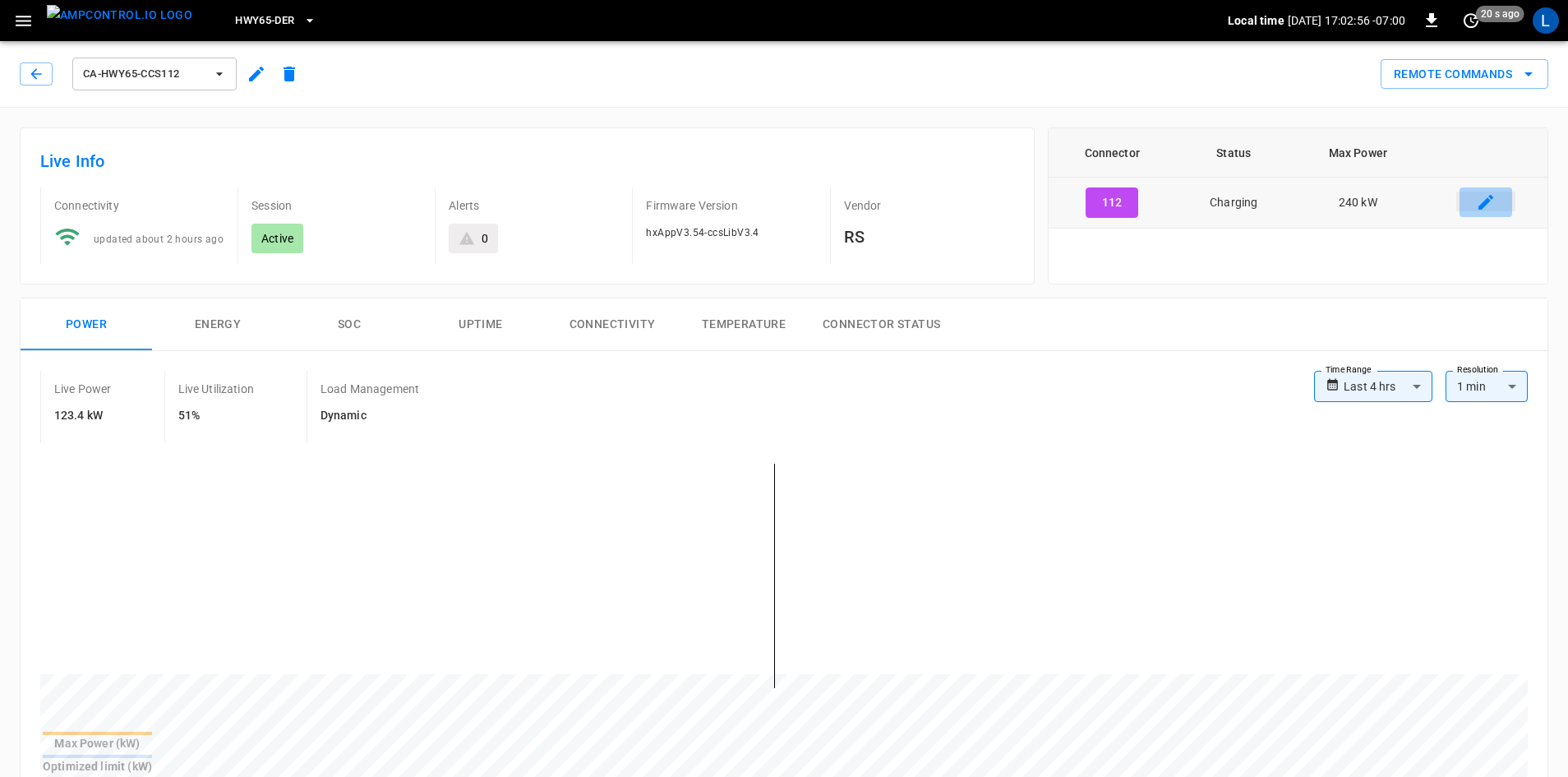
click at [1478, 197] on icon "connector table" at bounding box center [1485, 202] width 20 height 20
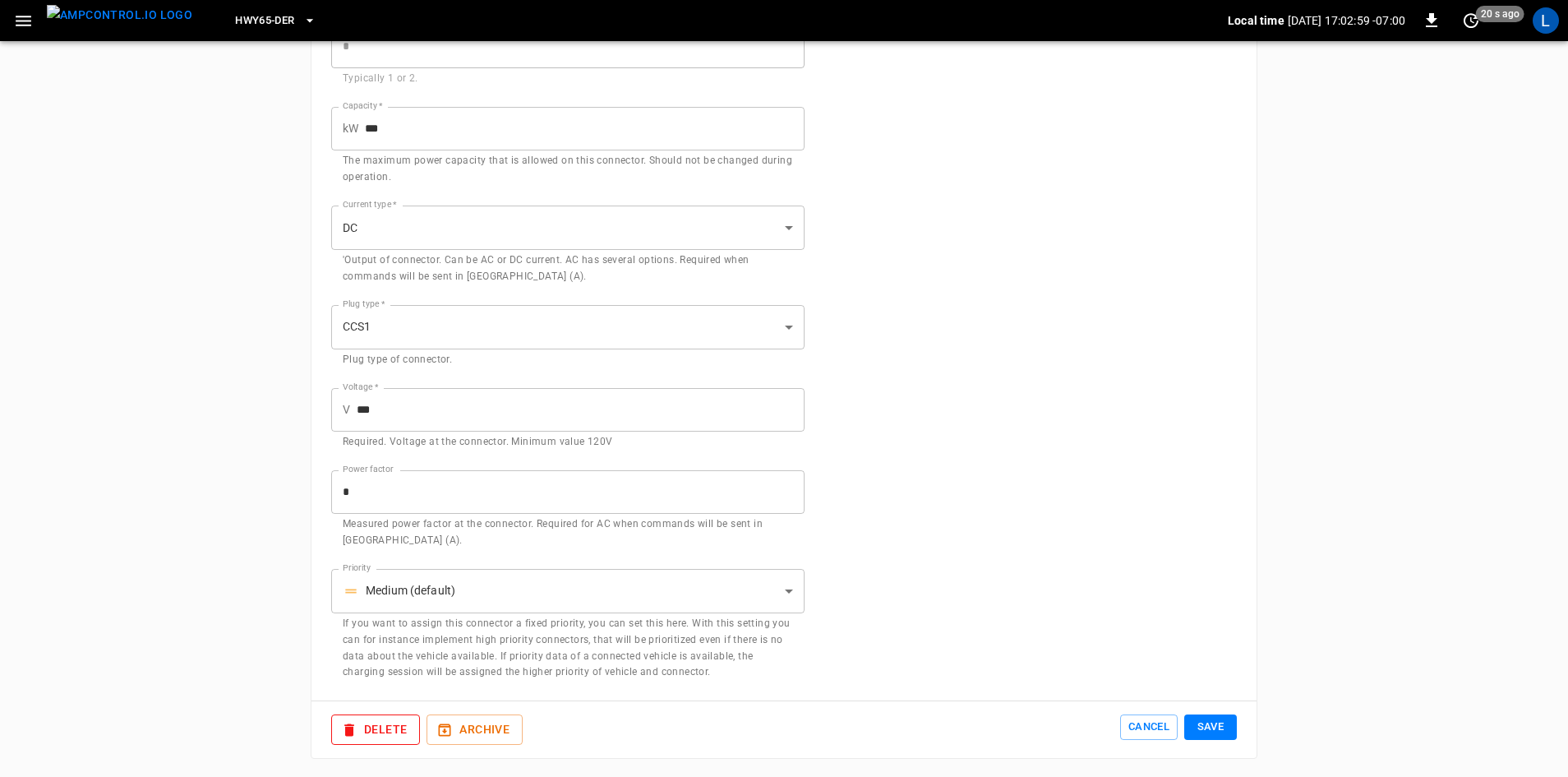
scroll to position [328, 0]
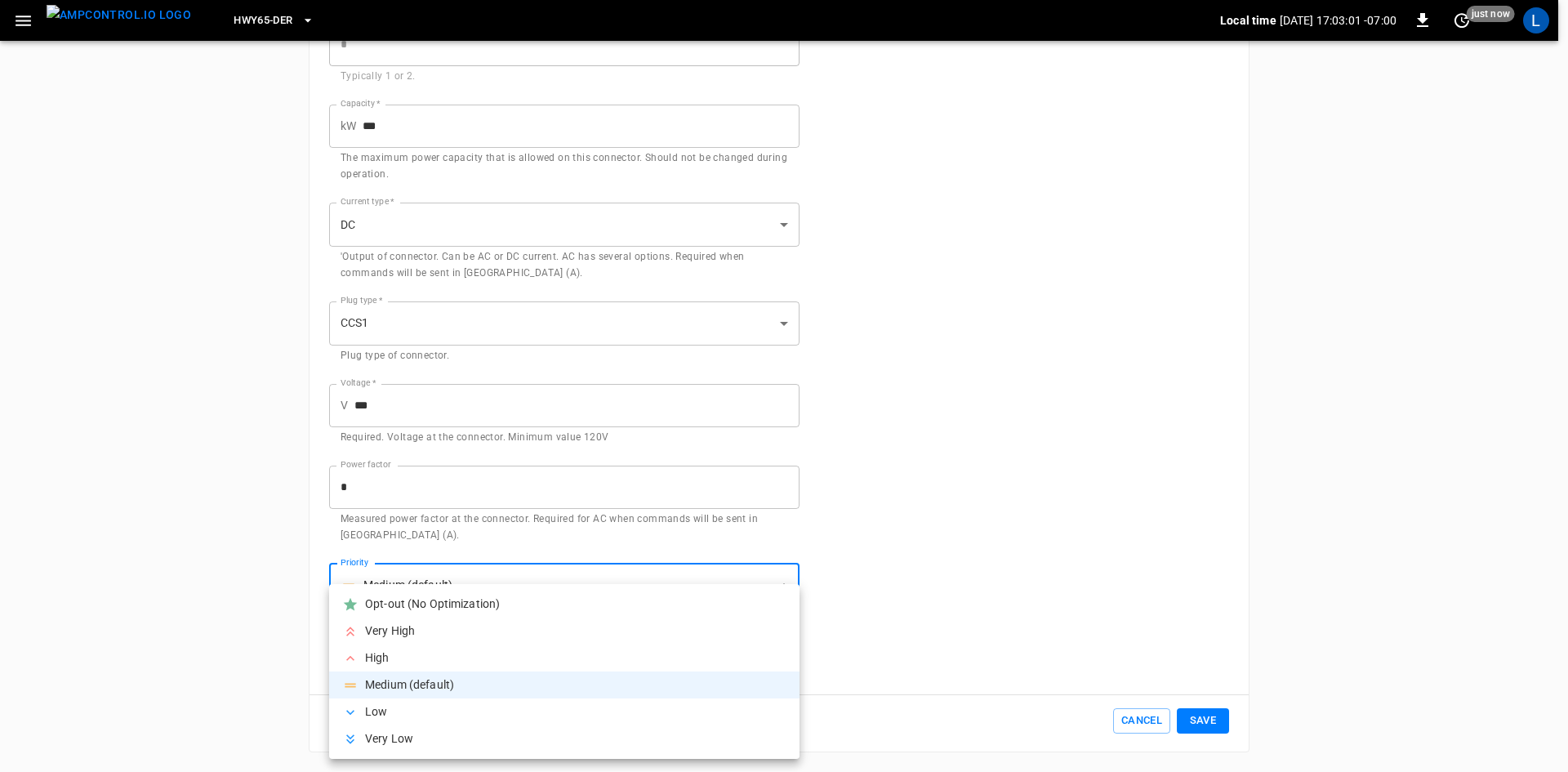
click at [783, 581] on body "**********" at bounding box center [784, 222] width 1568 height 1098
click at [1136, 619] on div at bounding box center [784, 386] width 1568 height 772
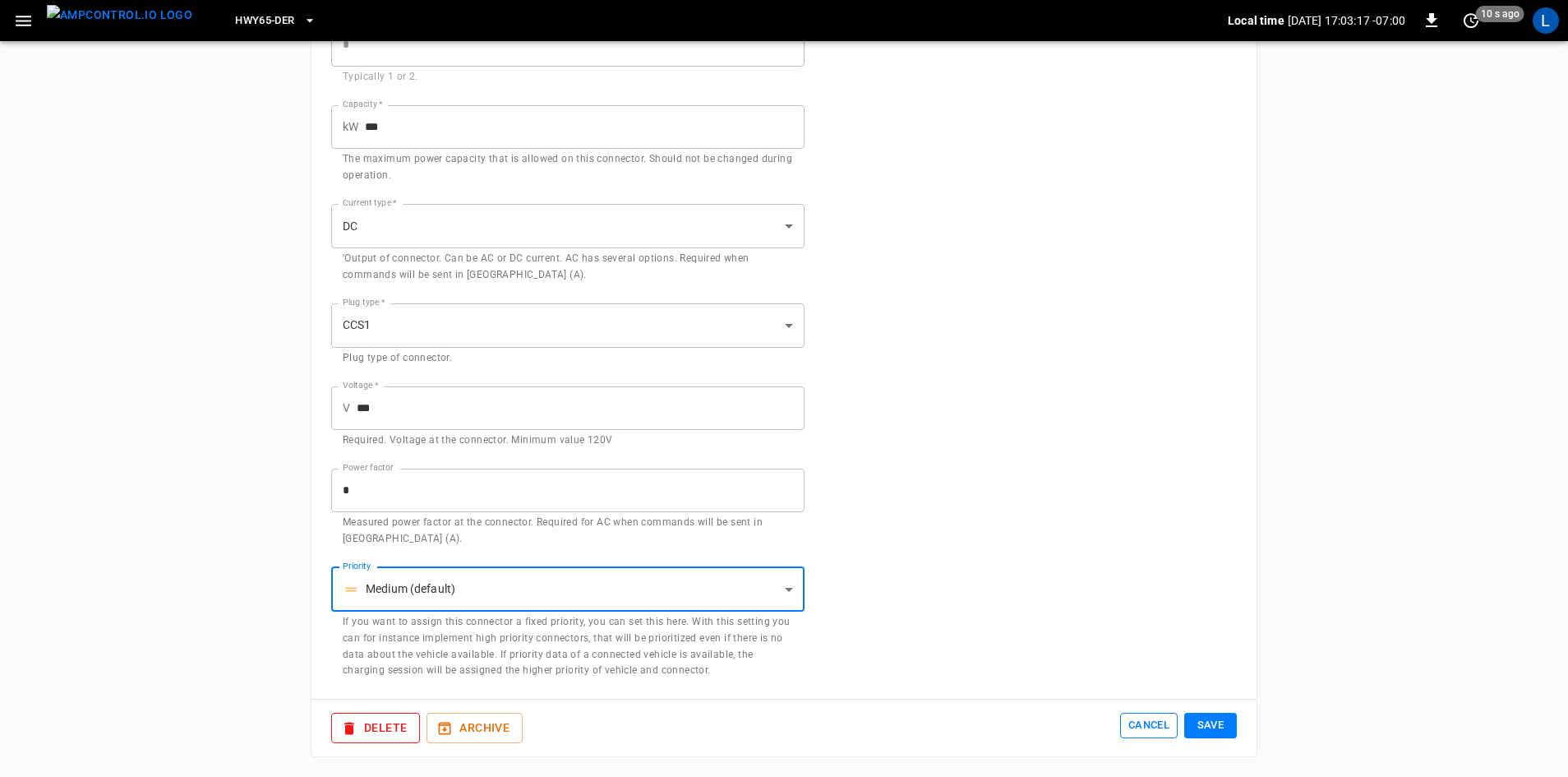
click at [1136, 727] on button "Cancel" at bounding box center [1148, 725] width 57 height 25
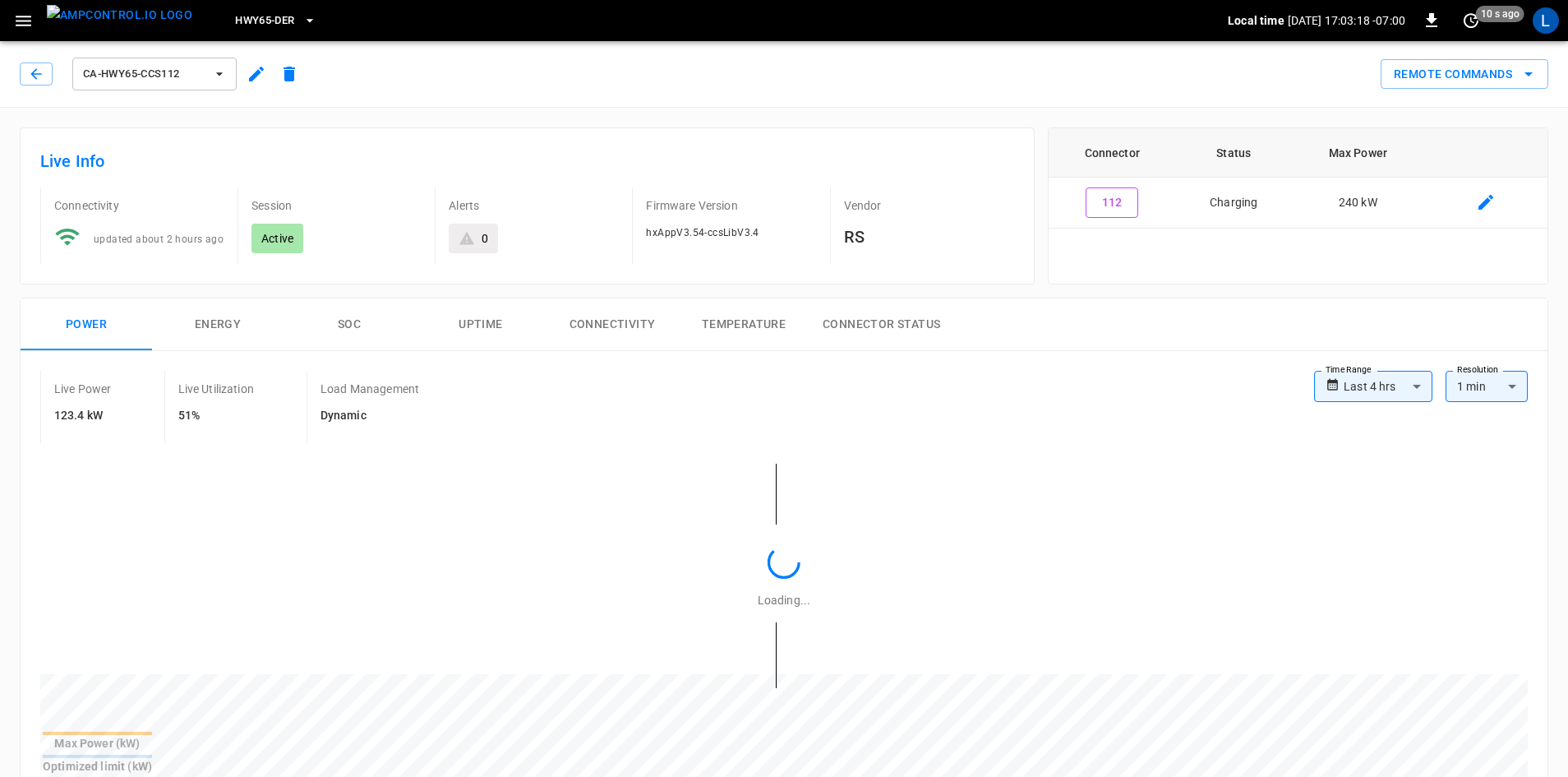
type input "**********"
click at [362, 322] on button "SOC" at bounding box center [349, 325] width 131 height 52
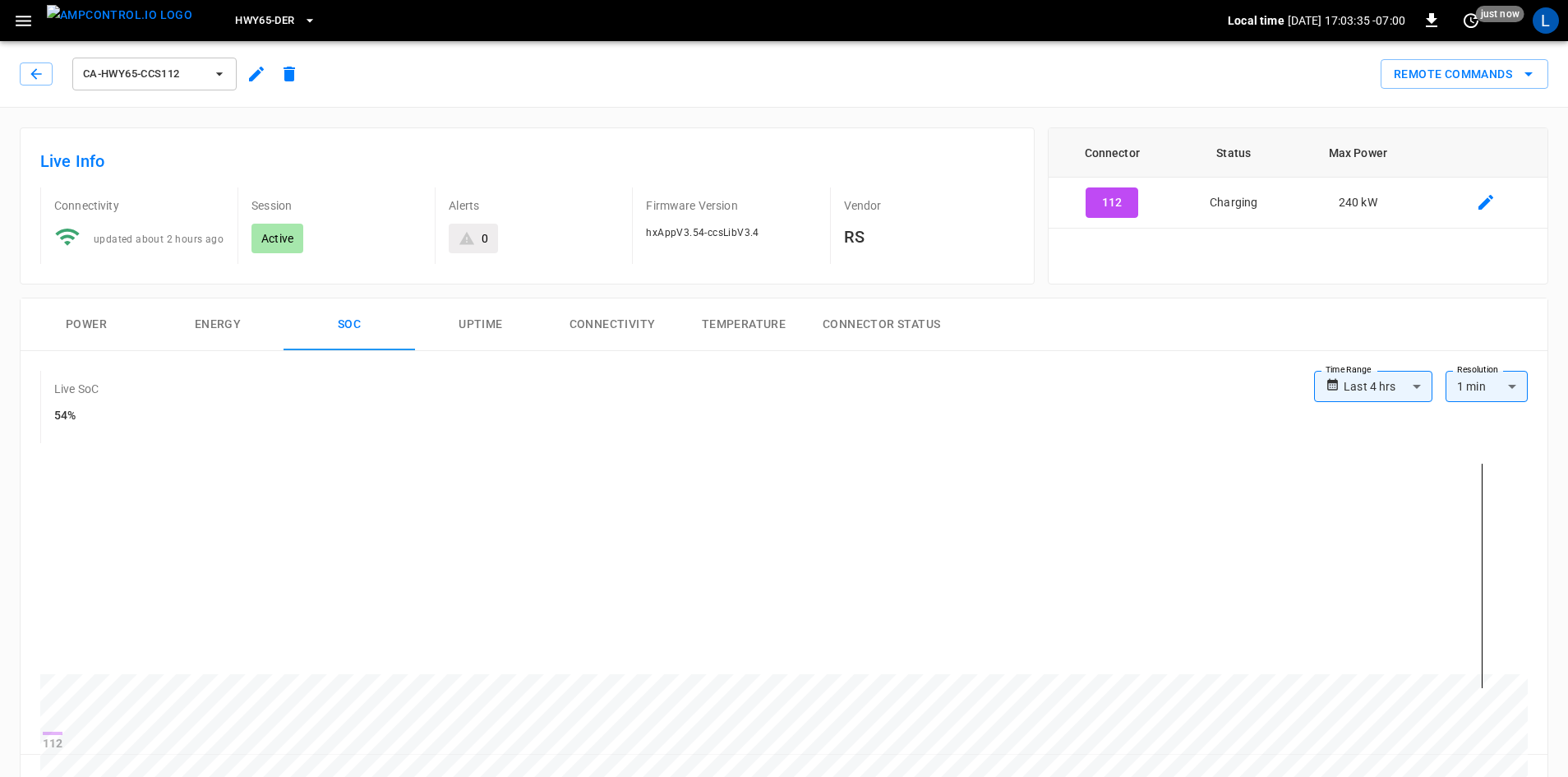
click at [64, 328] on button "Power" at bounding box center [86, 325] width 131 height 52
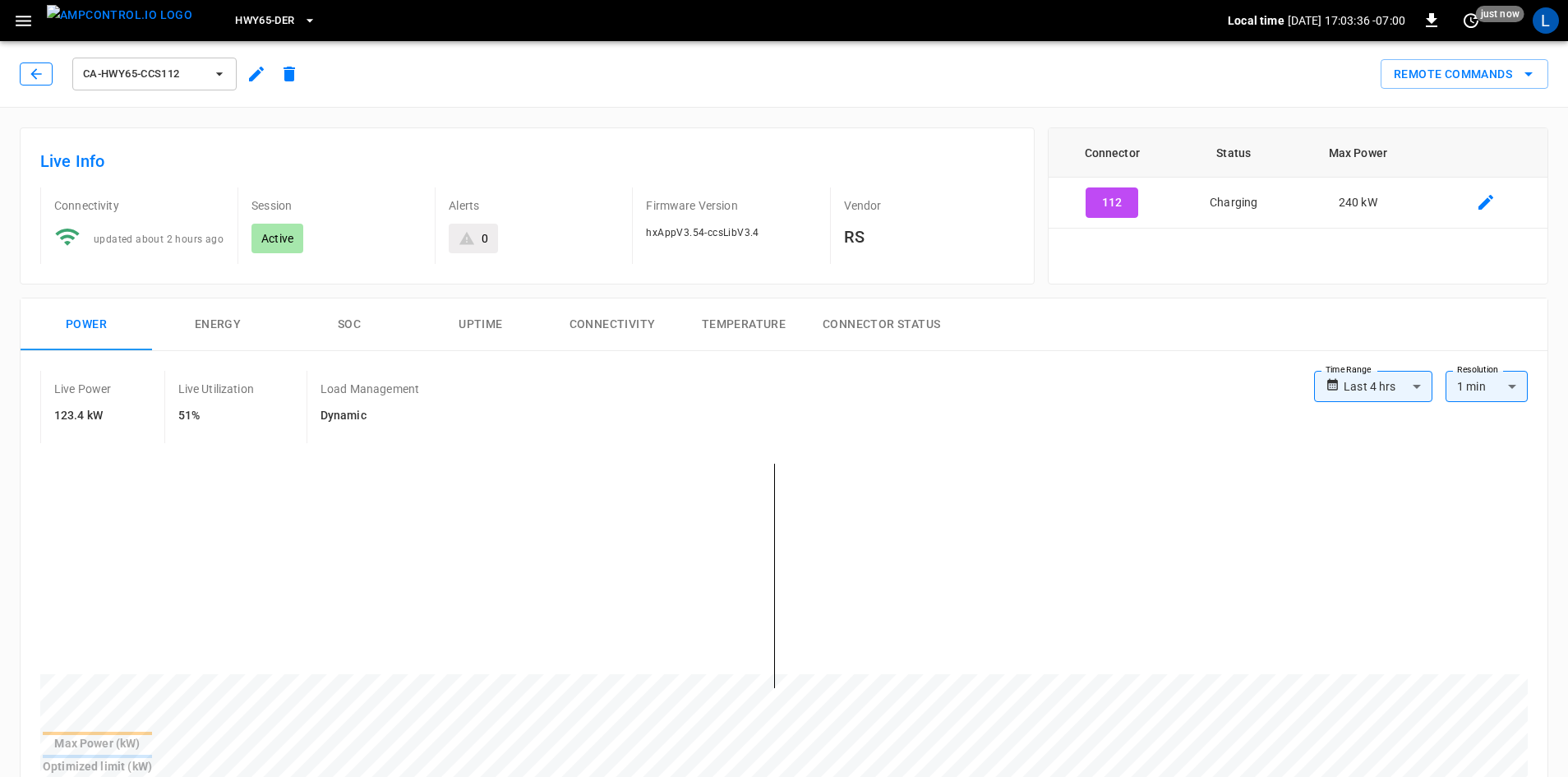
click at [27, 78] on button "button" at bounding box center [37, 74] width 33 height 23
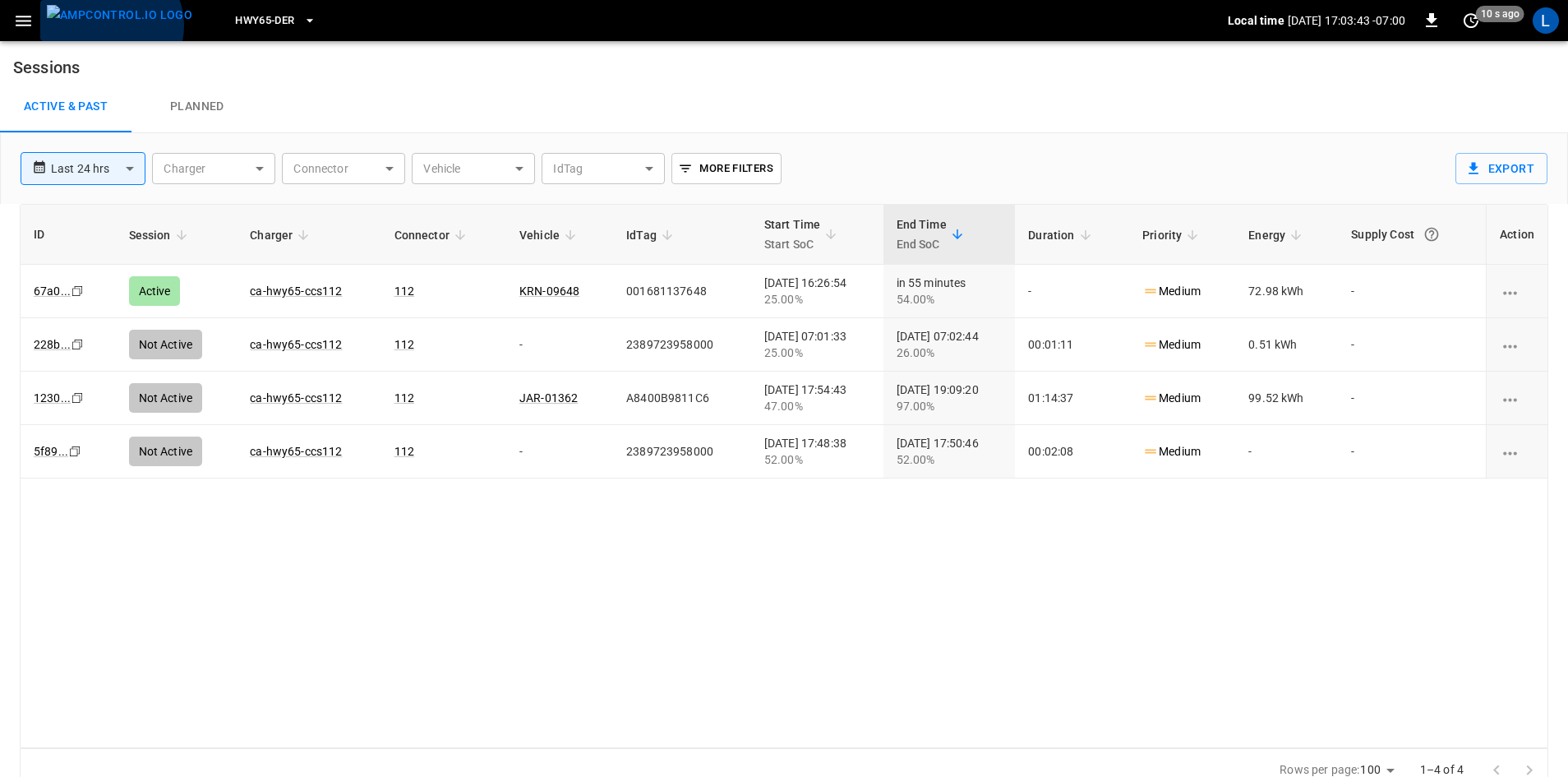
click at [110, 25] on img "menu" at bounding box center [119, 16] width 145 height 21
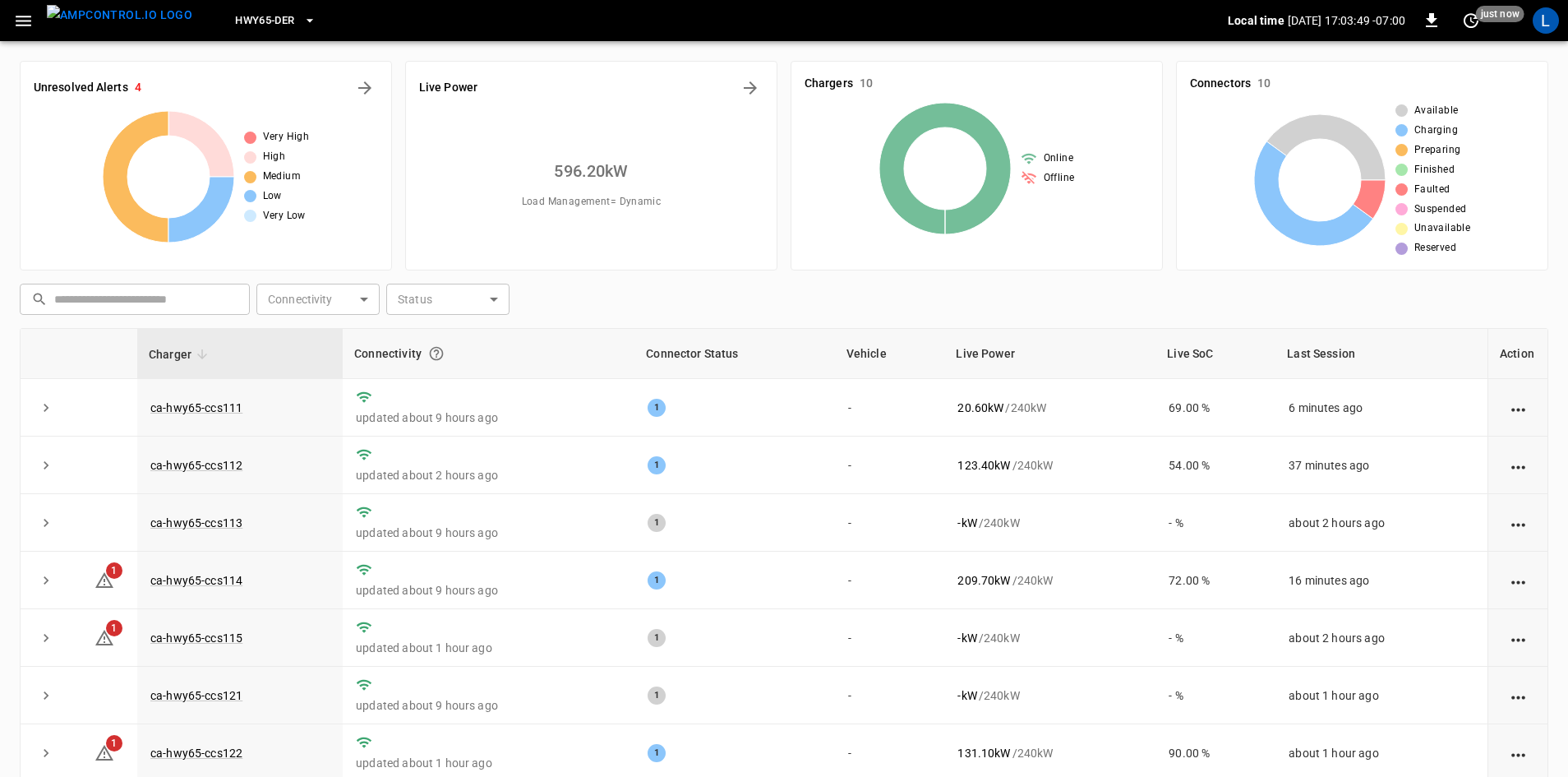
click at [241, 18] on span "HWY65-DER" at bounding box center [265, 21] width 59 height 19
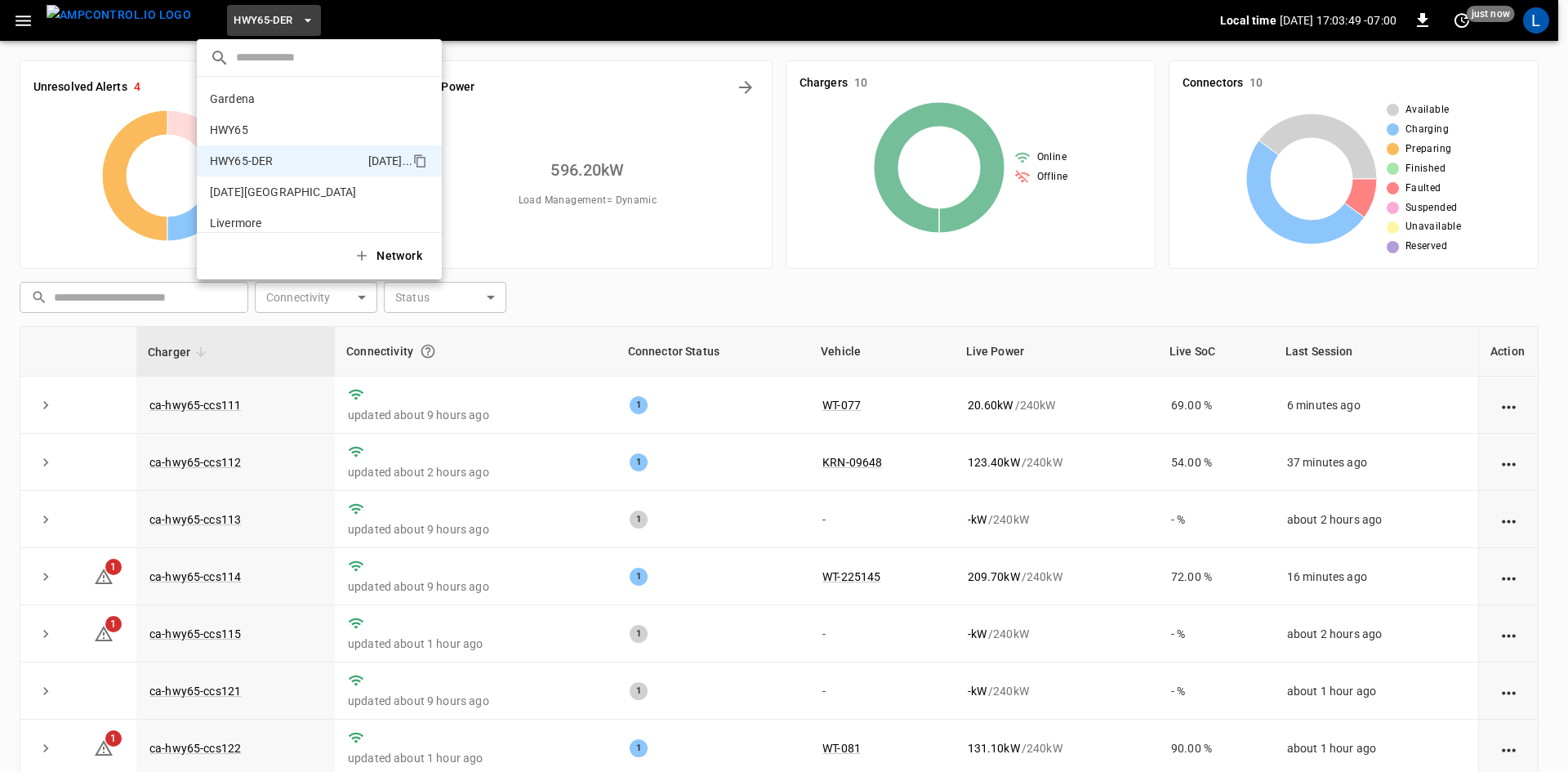
scroll to position [57, 0]
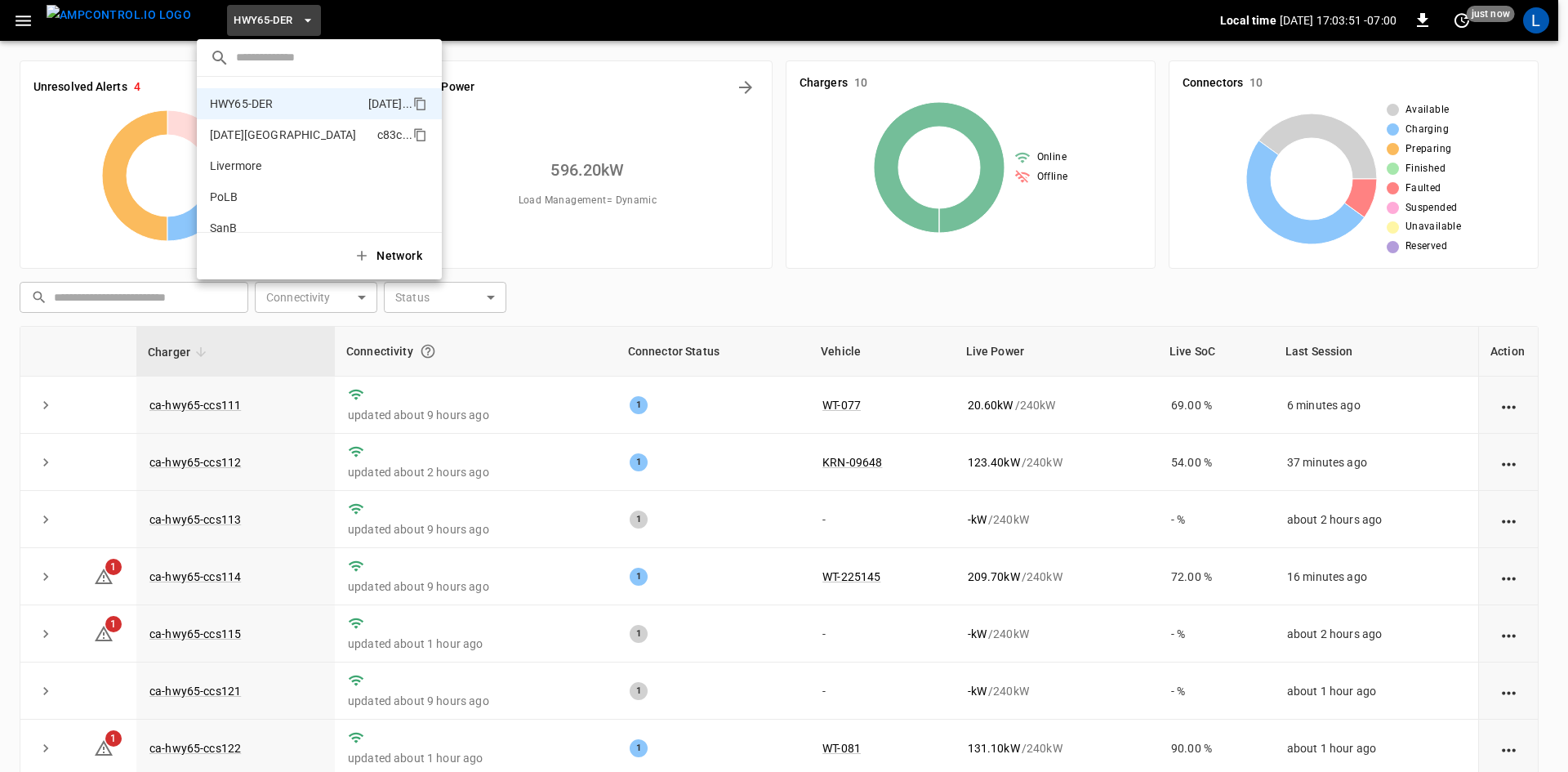
click at [281, 138] on p "[DATE][GEOGRAPHIC_DATA]" at bounding box center [291, 134] width 161 height 16
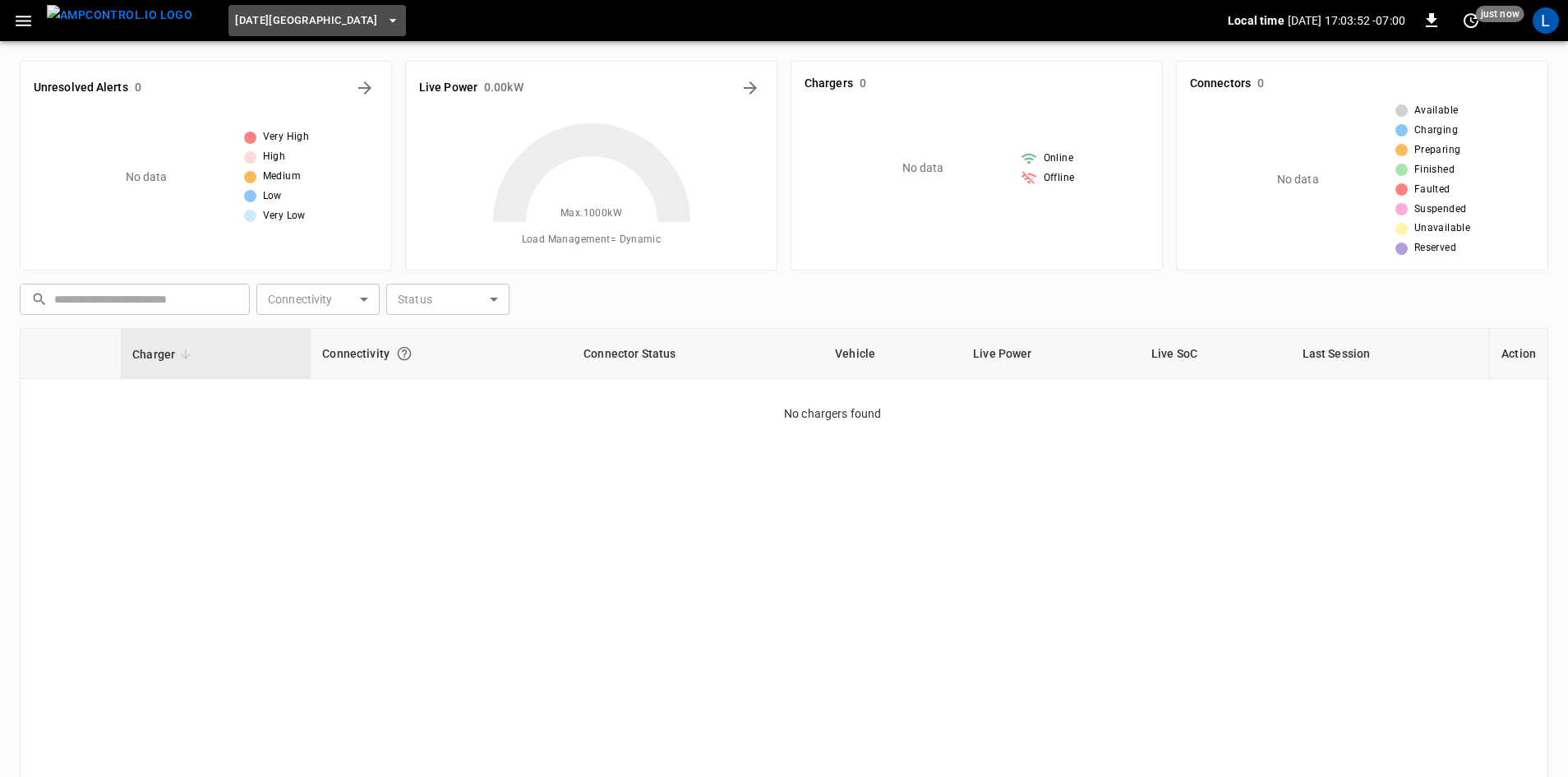
click at [286, 25] on span "[DATE][GEOGRAPHIC_DATA]" at bounding box center [306, 21] width 143 height 19
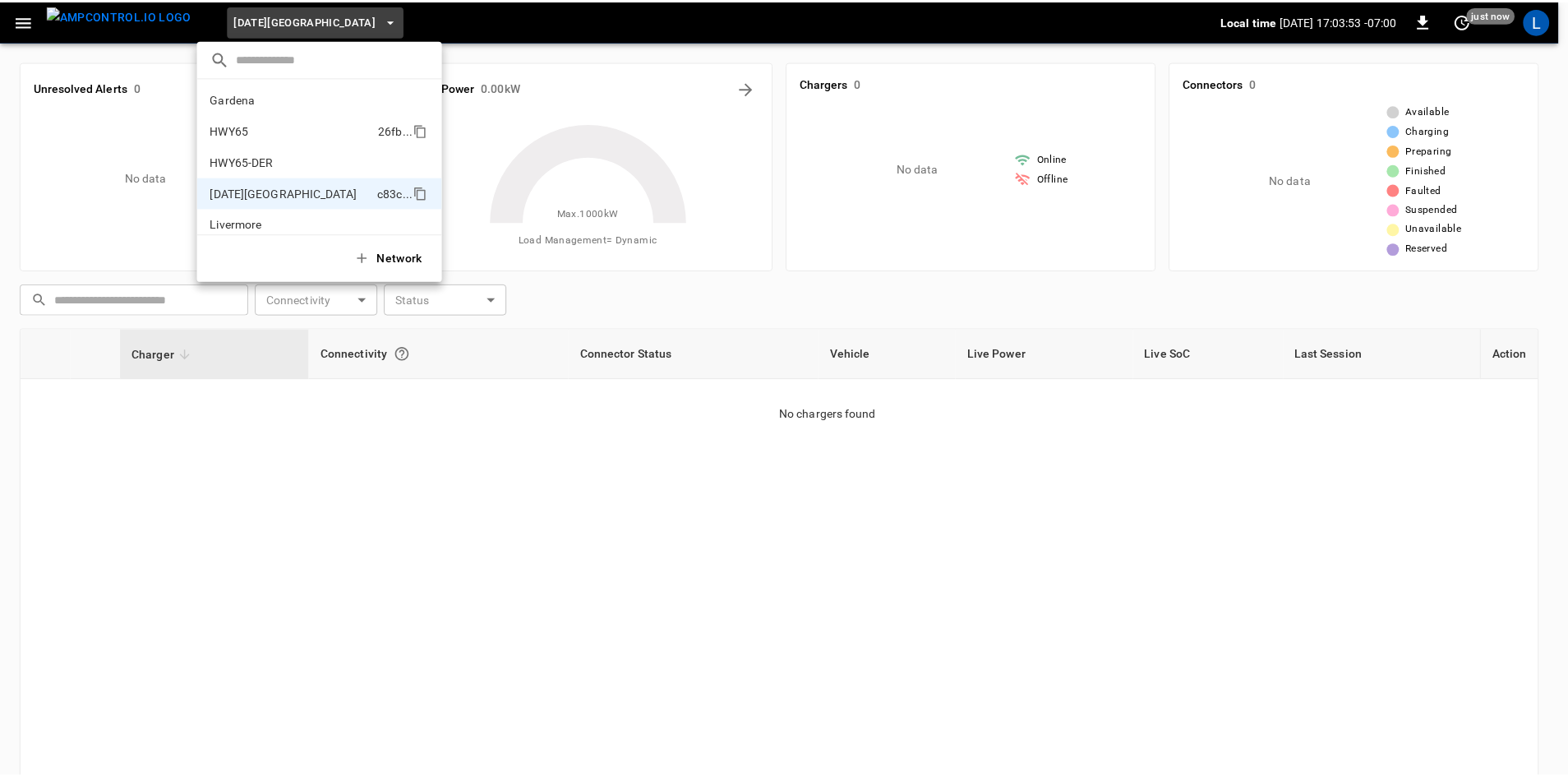
scroll to position [0, 0]
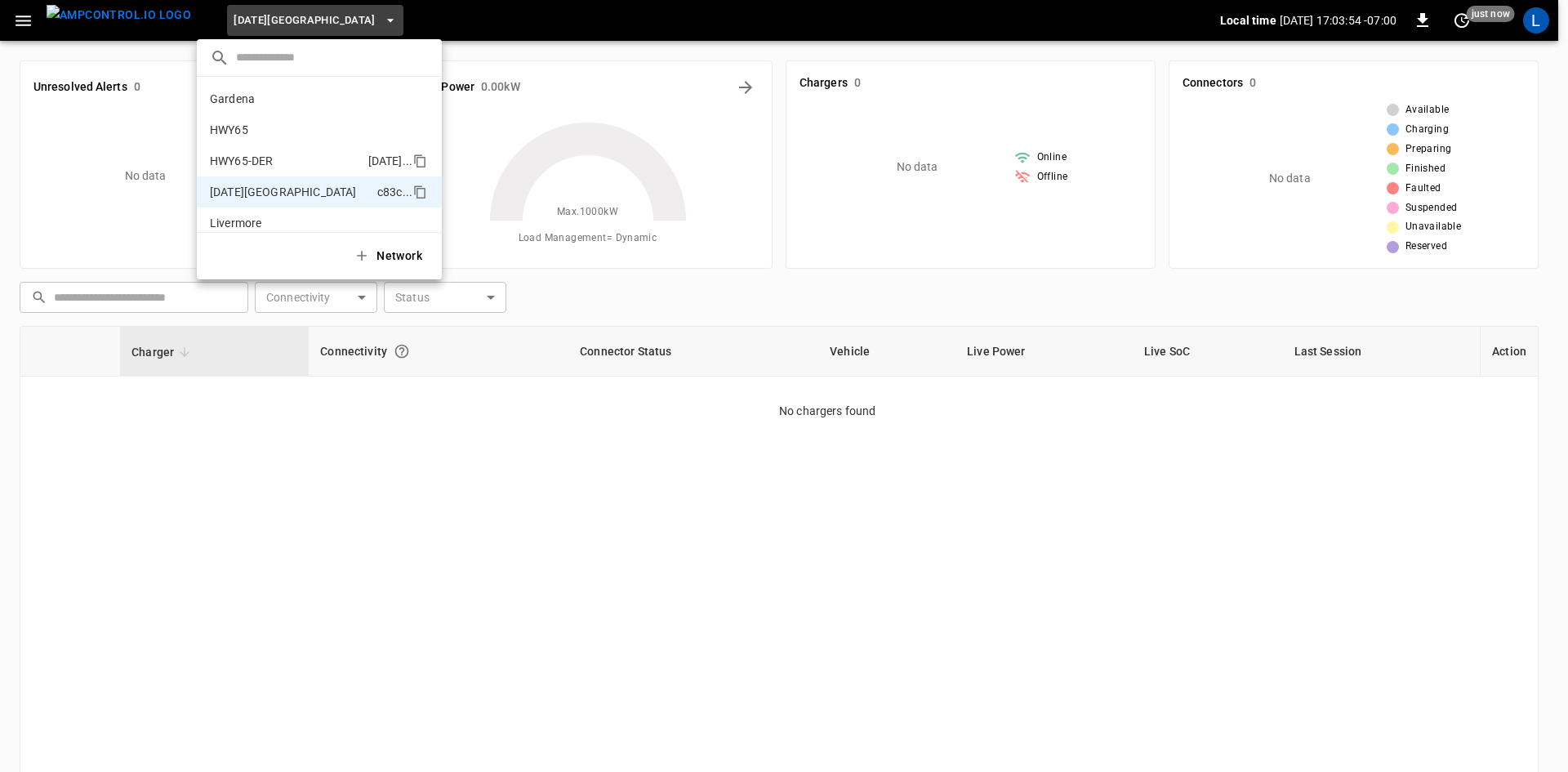
click at [249, 158] on p "HWY65-DER" at bounding box center [286, 160] width 152 height 16
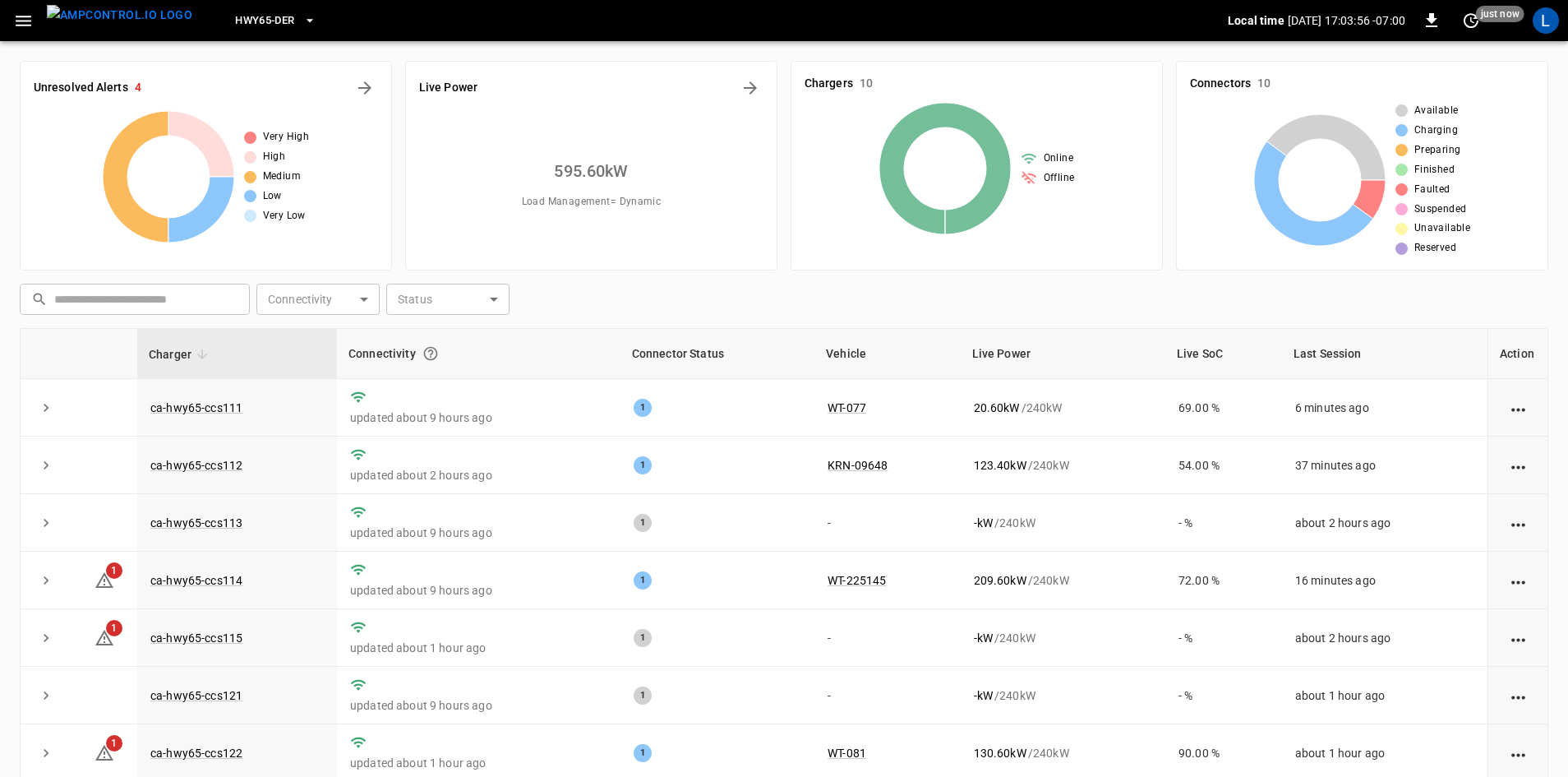
click at [28, 22] on icon "button" at bounding box center [24, 21] width 21 height 21
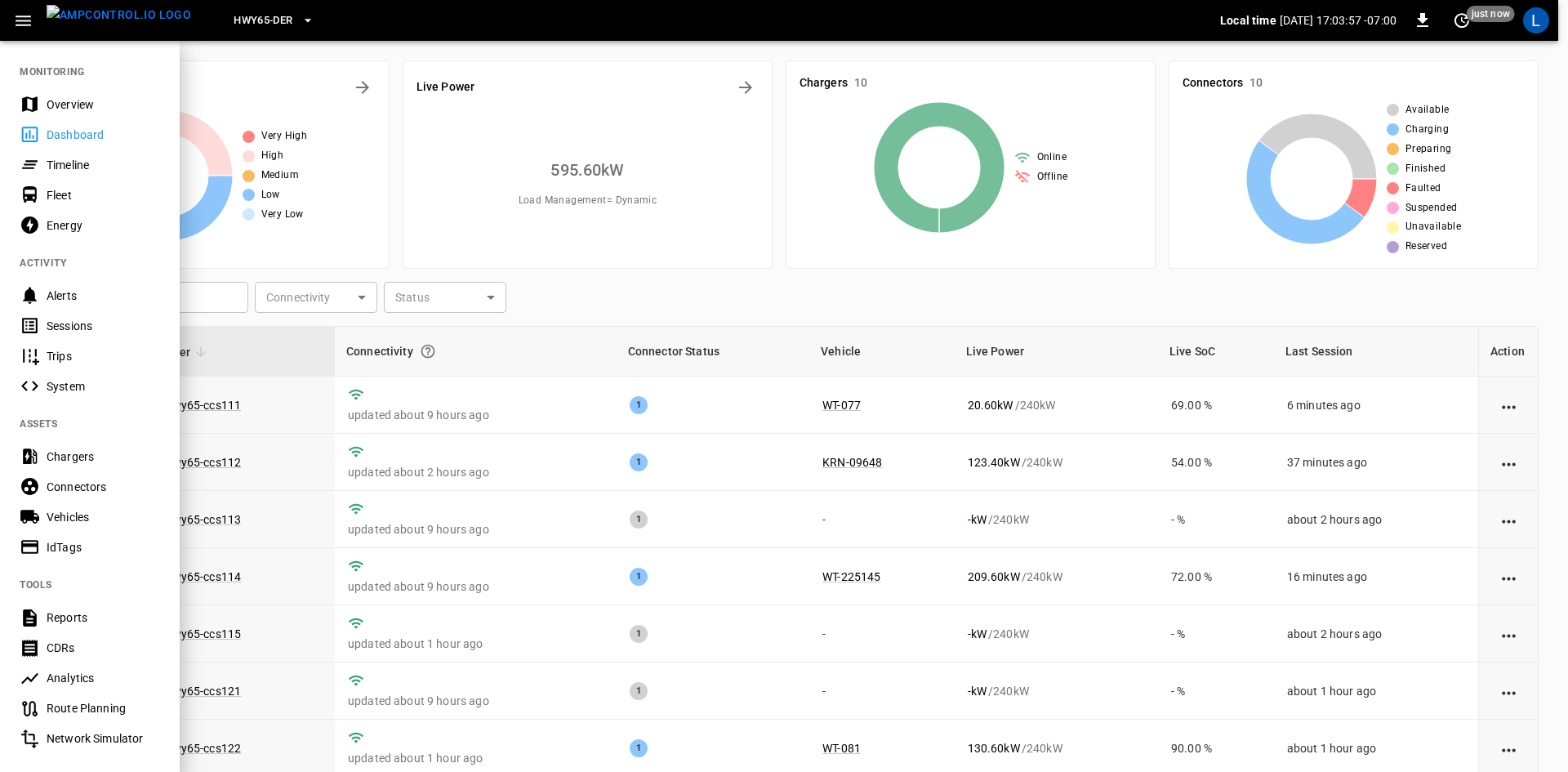
click at [77, 328] on div "Sessions" at bounding box center [103, 325] width 113 height 16
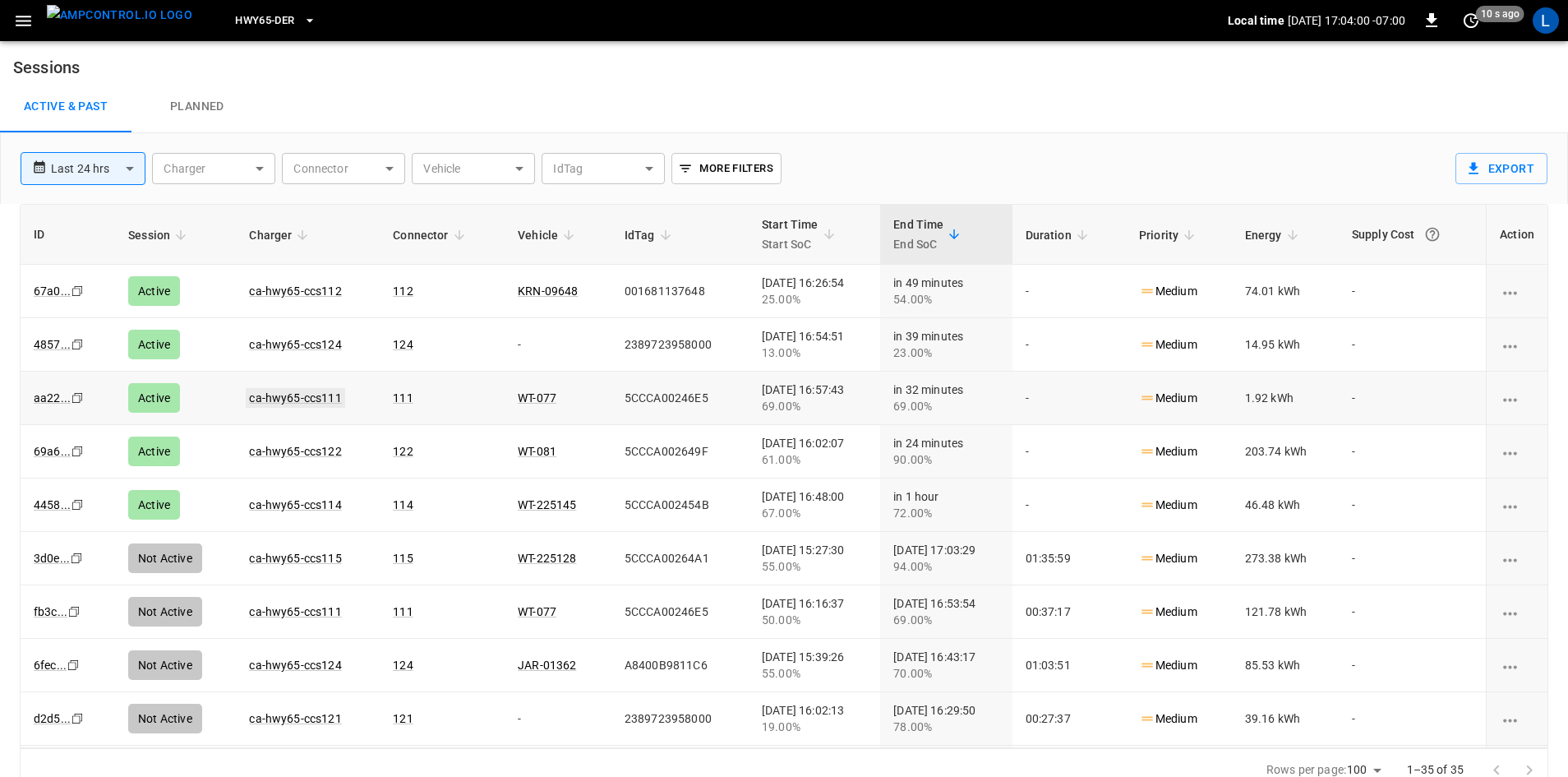
click at [294, 400] on link "ca-hwy65-ccs111" at bounding box center [294, 397] width 98 height 20
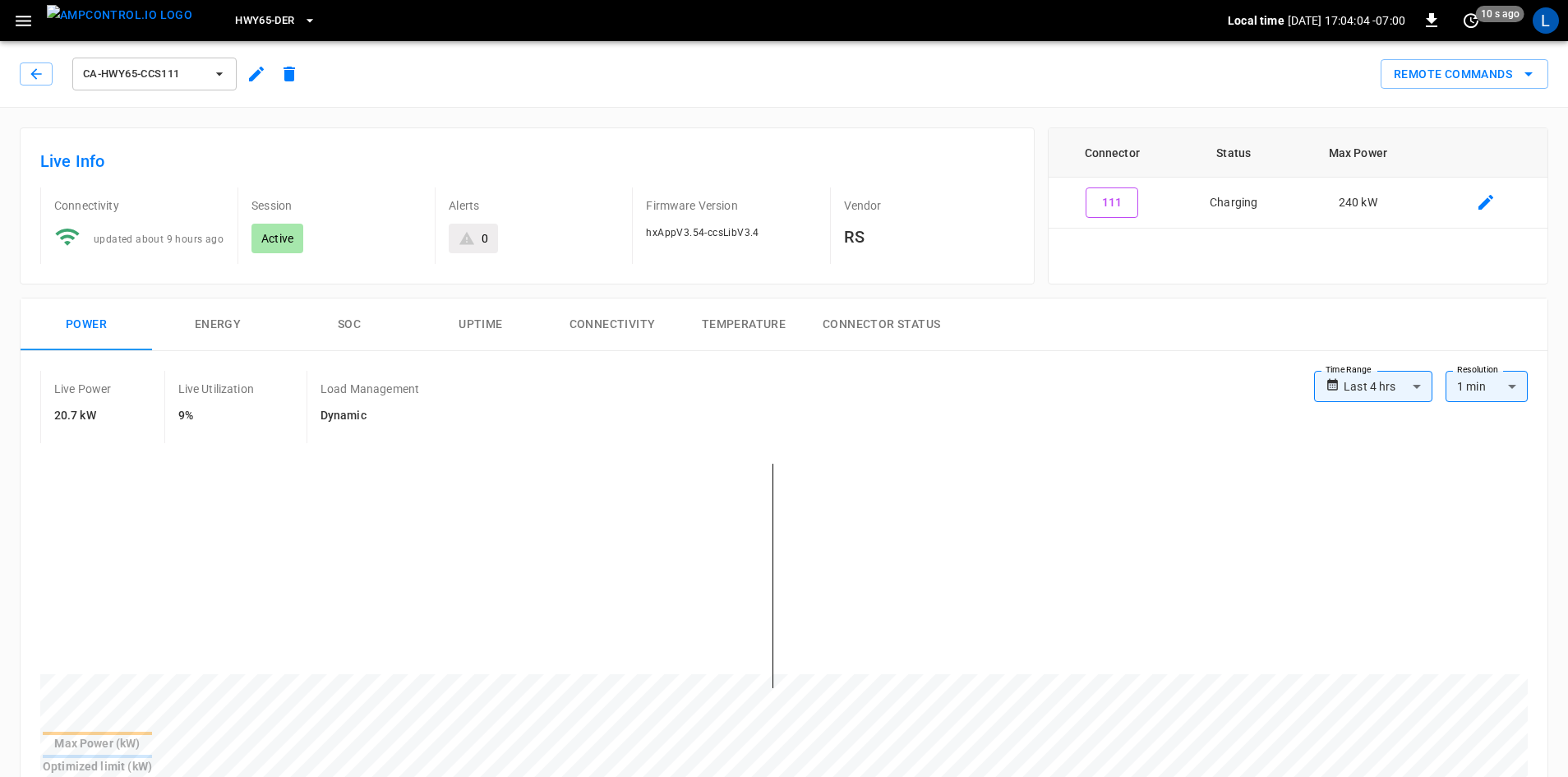
click at [348, 324] on button "SOC" at bounding box center [349, 325] width 131 height 52
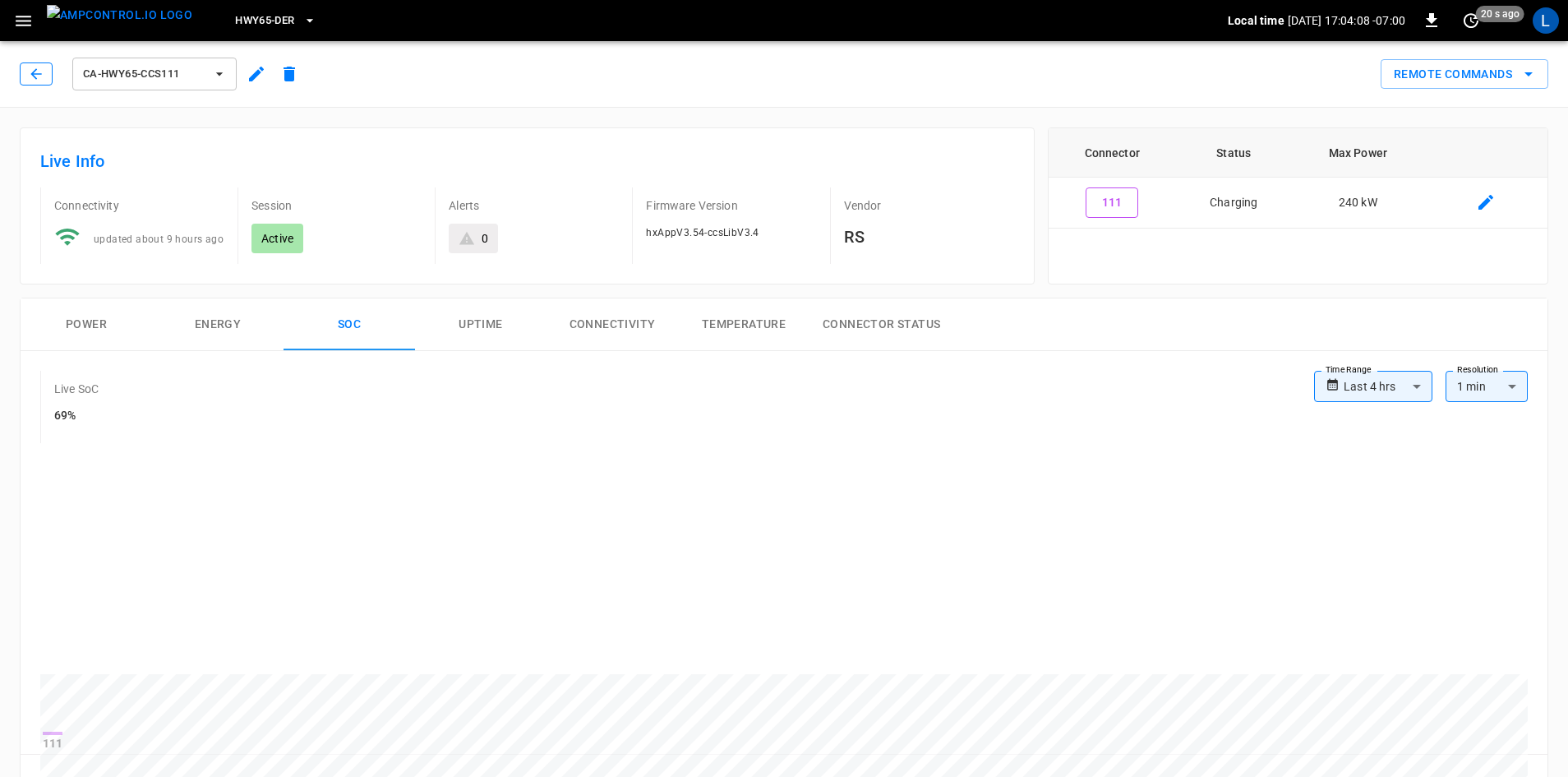
click at [44, 77] on button "button" at bounding box center [37, 74] width 33 height 23
